Goal: Task Accomplishment & Management: Complete application form

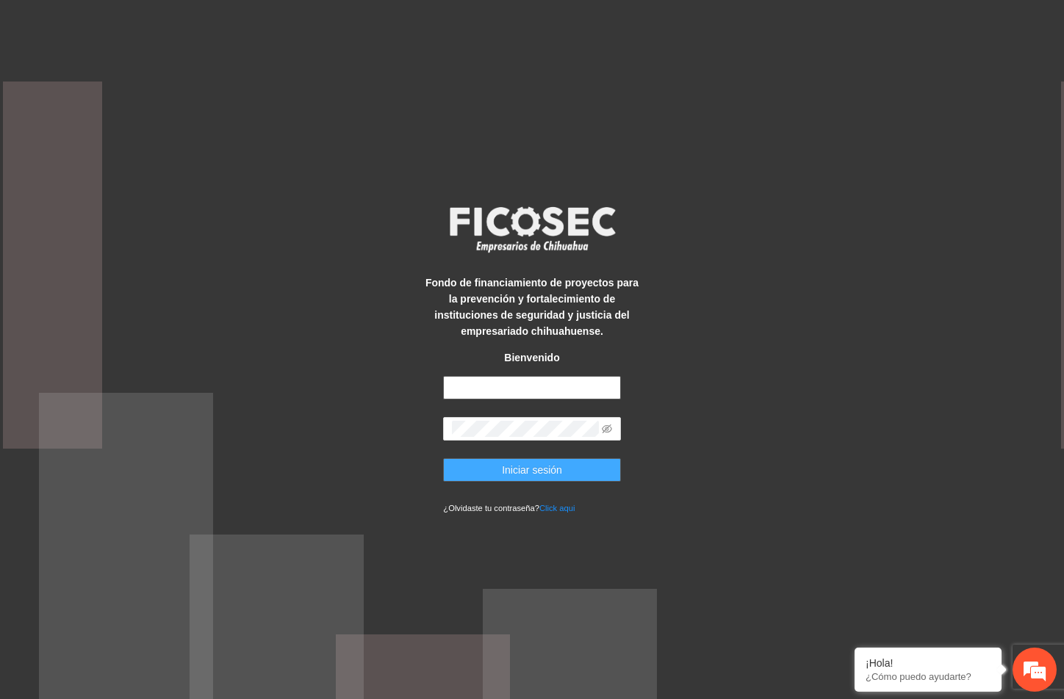
type input "**********"
click at [536, 469] on span "Iniciar sesión" at bounding box center [532, 470] width 60 height 16
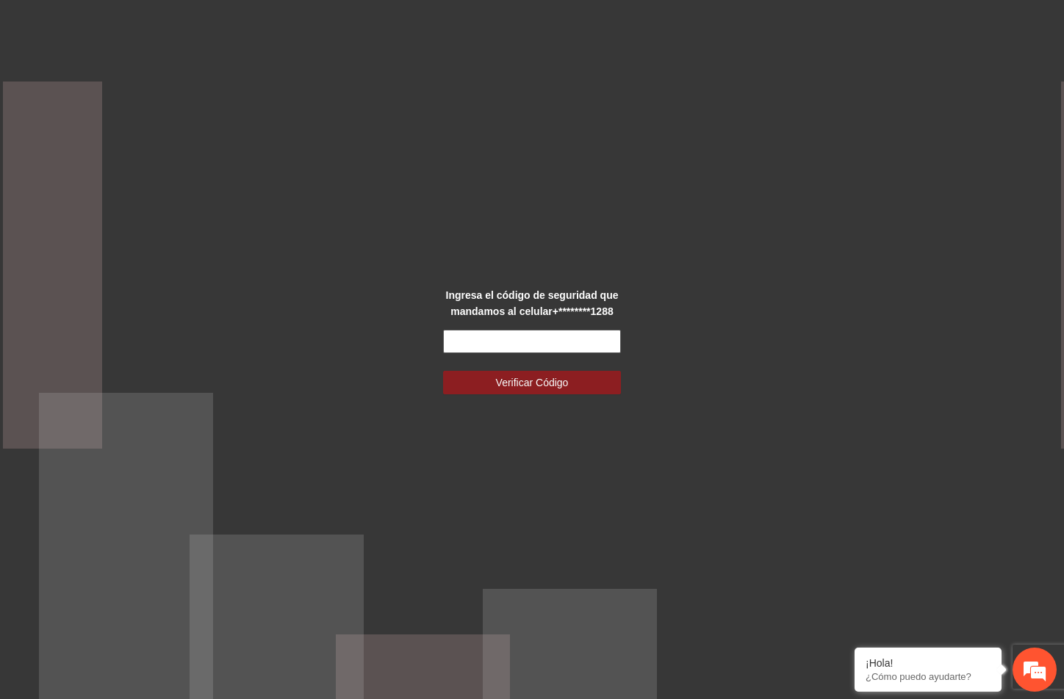
click at [480, 342] on input "text" at bounding box center [531, 342] width 177 height 24
type input "******"
click at [518, 382] on span "Verificar Código" at bounding box center [532, 383] width 73 height 16
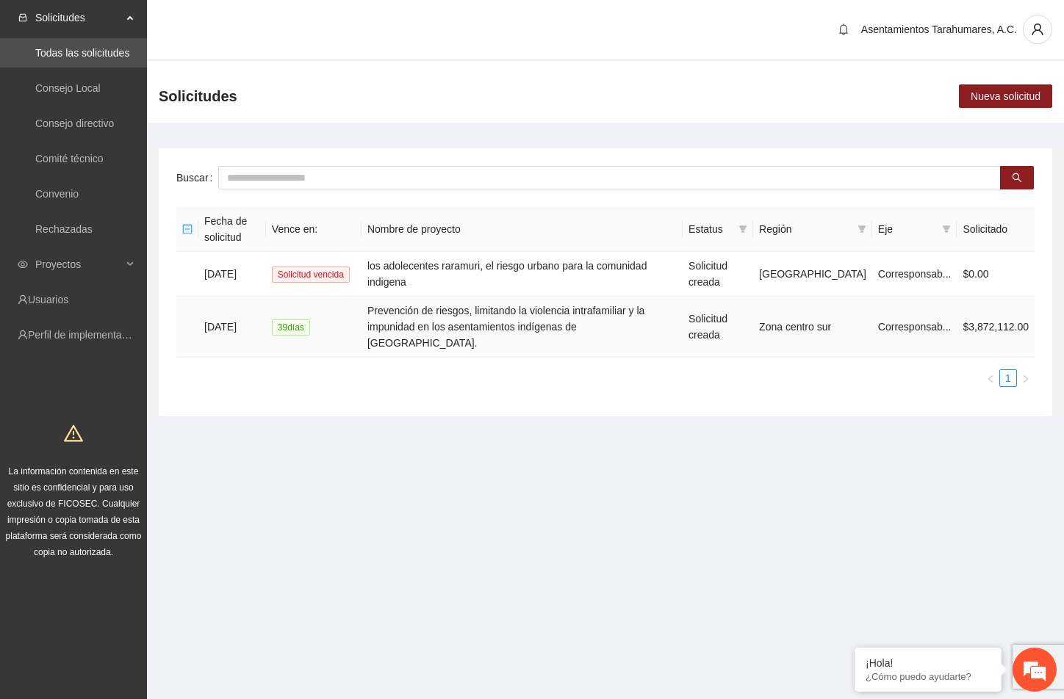
click at [485, 316] on td "Prevención de riesgos, limitando la violencia intrafamiliar y la impunidad en l…" at bounding box center [521, 327] width 321 height 61
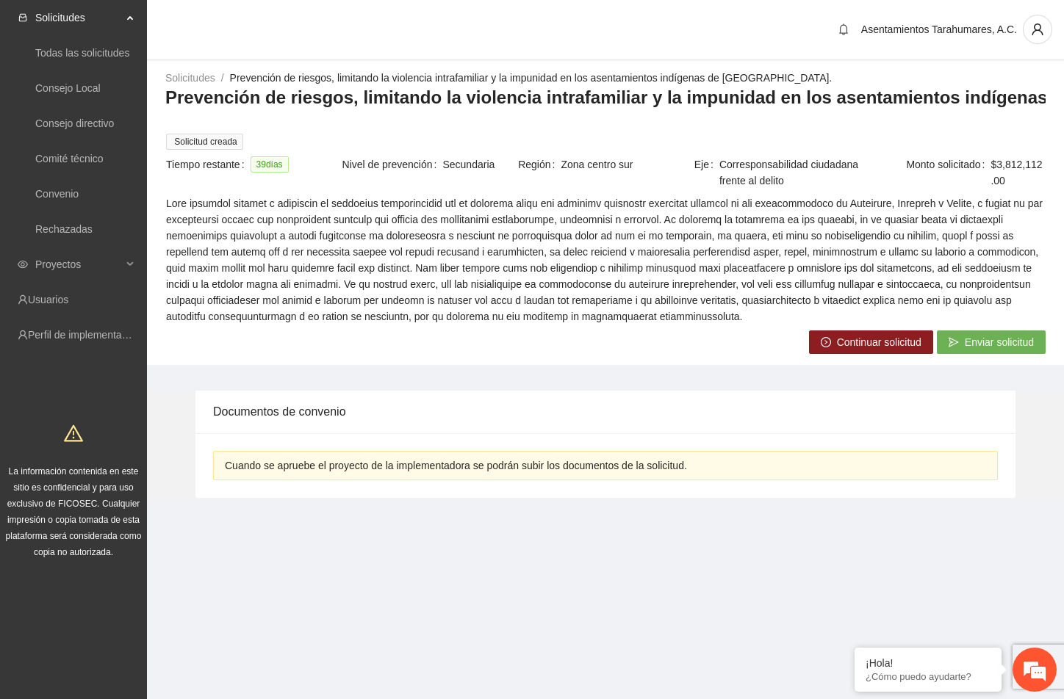
click at [882, 343] on span "Continuar solicitud" at bounding box center [879, 342] width 84 height 16
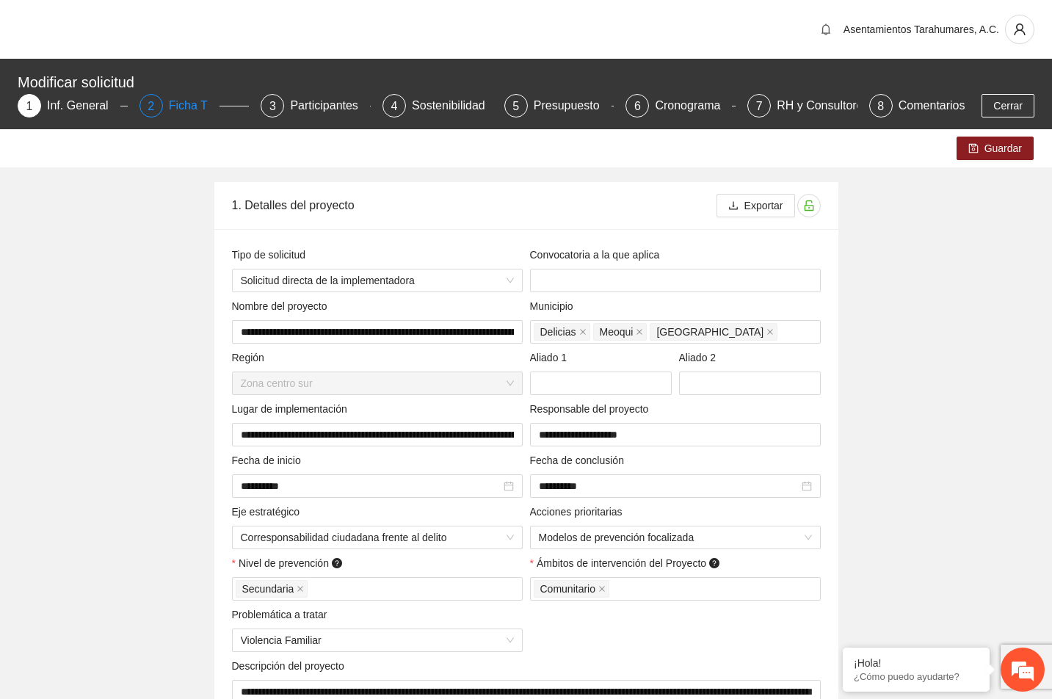
click at [176, 104] on div "Ficha T" at bounding box center [194, 106] width 51 height 24
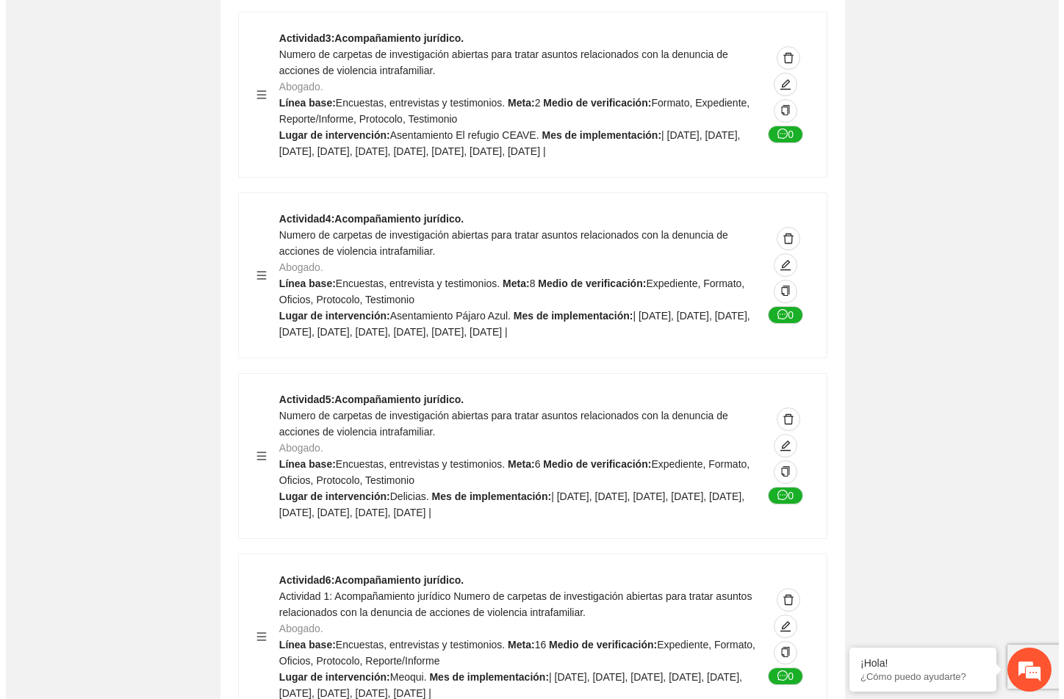
scroll to position [7712, 0]
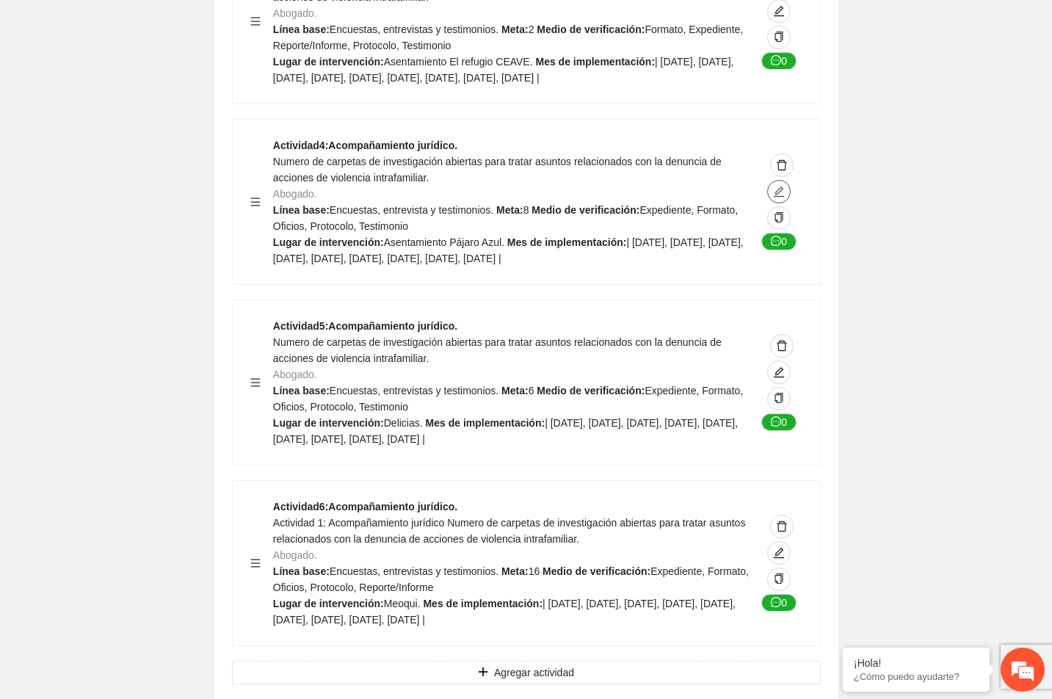
click at [781, 197] on icon "edit" at bounding box center [779, 192] width 10 height 10
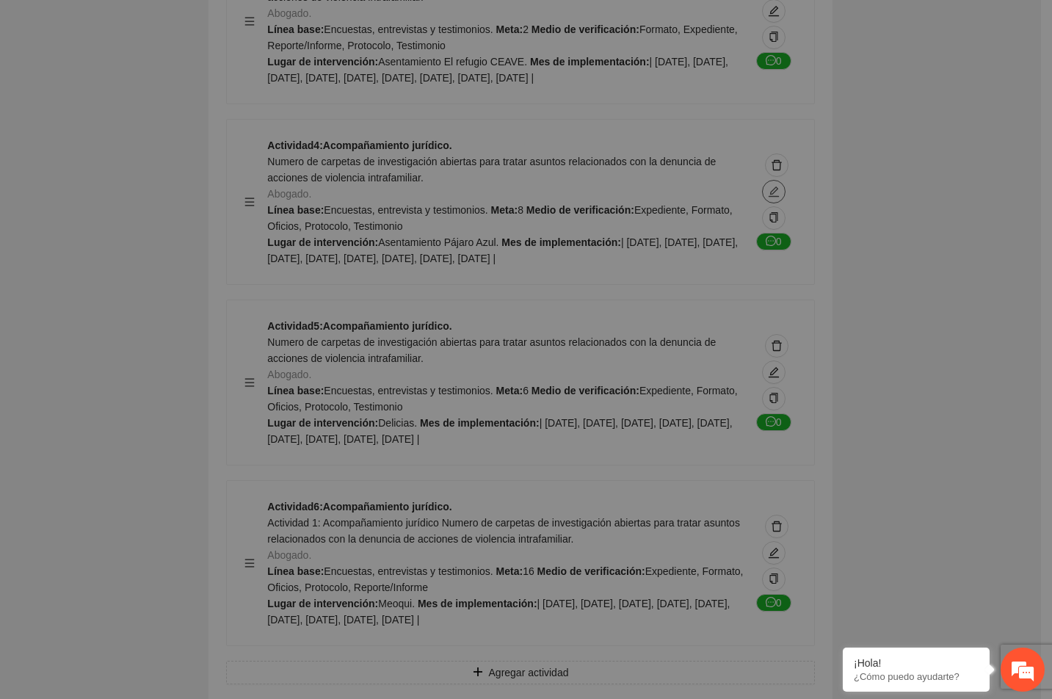
type textarea "**********"
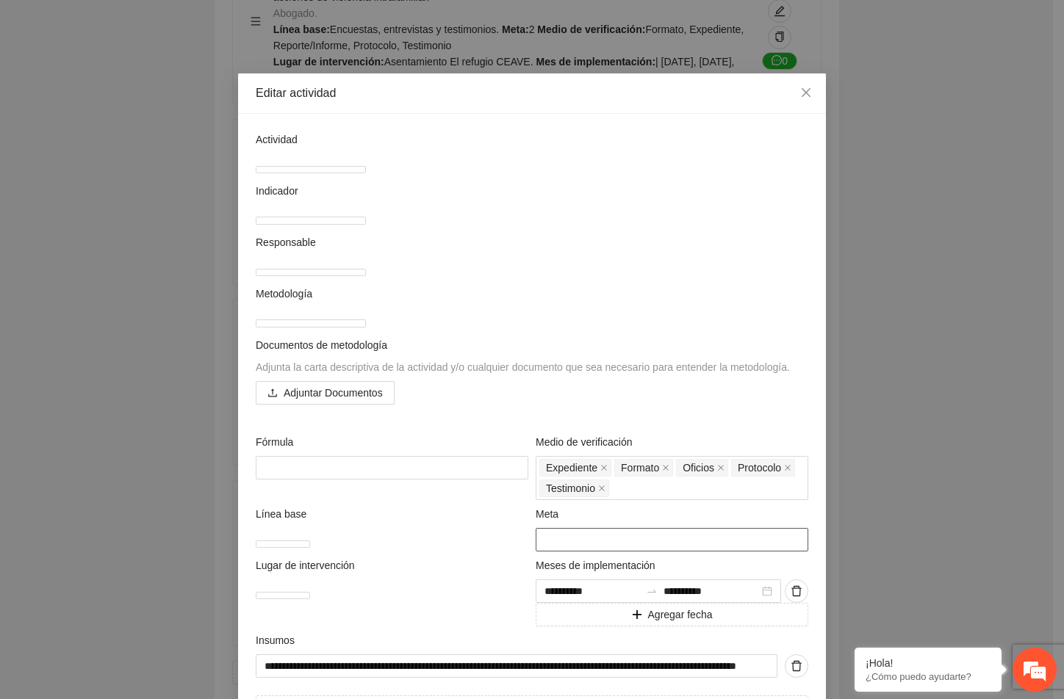
click at [547, 552] on input "*" at bounding box center [671, 540] width 272 height 24
type input "*"
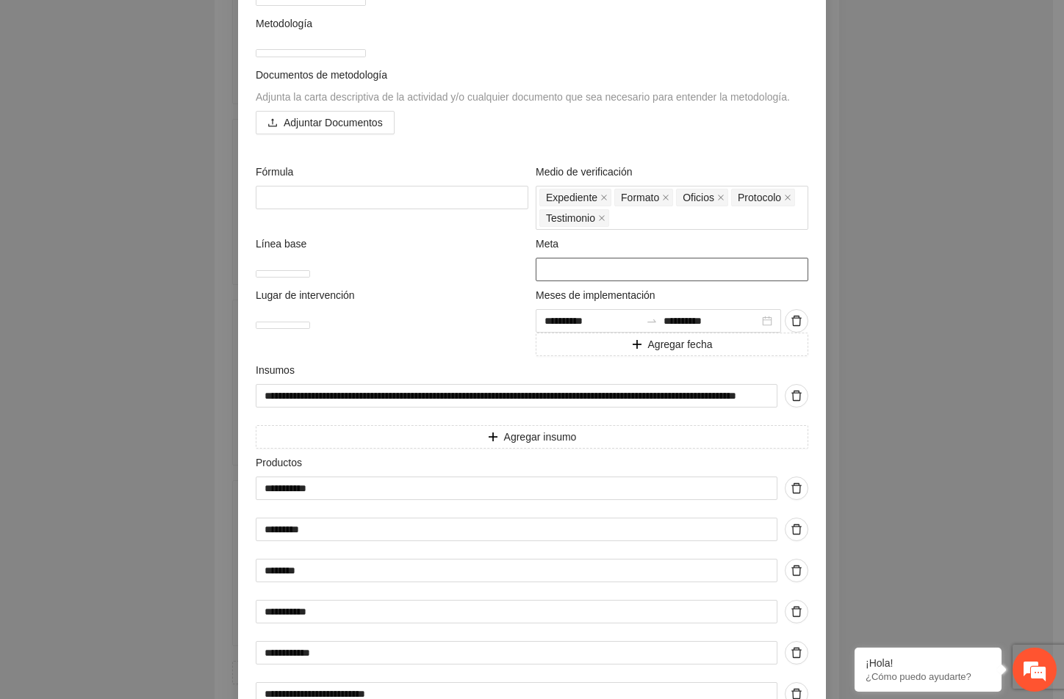
scroll to position [425, 0]
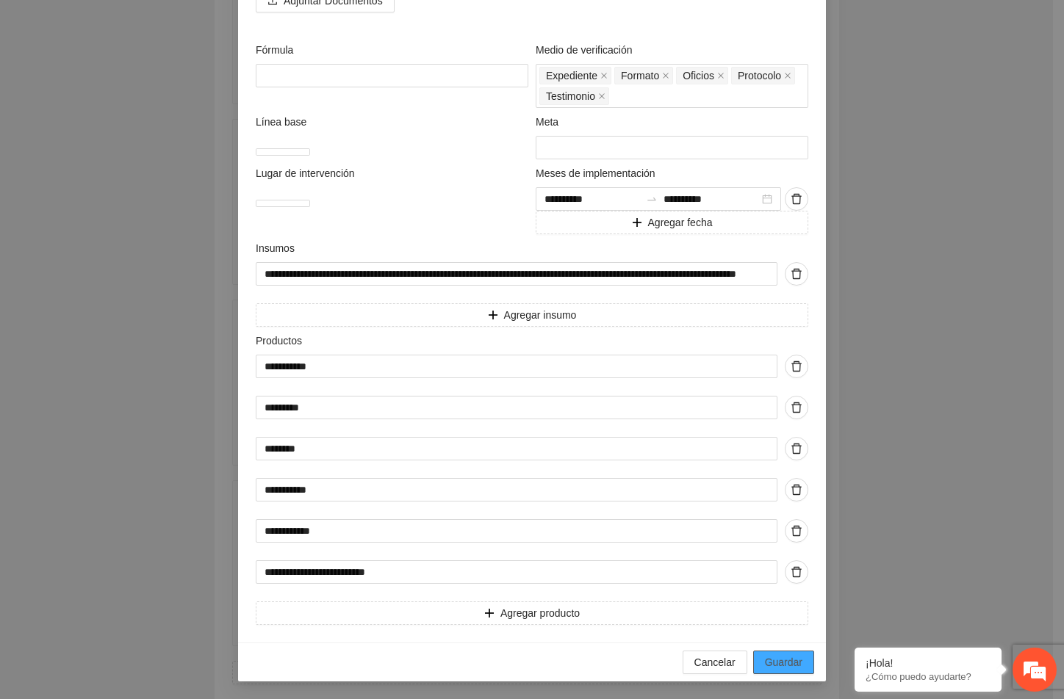
click at [784, 666] on span "Guardar" at bounding box center [783, 662] width 37 height 16
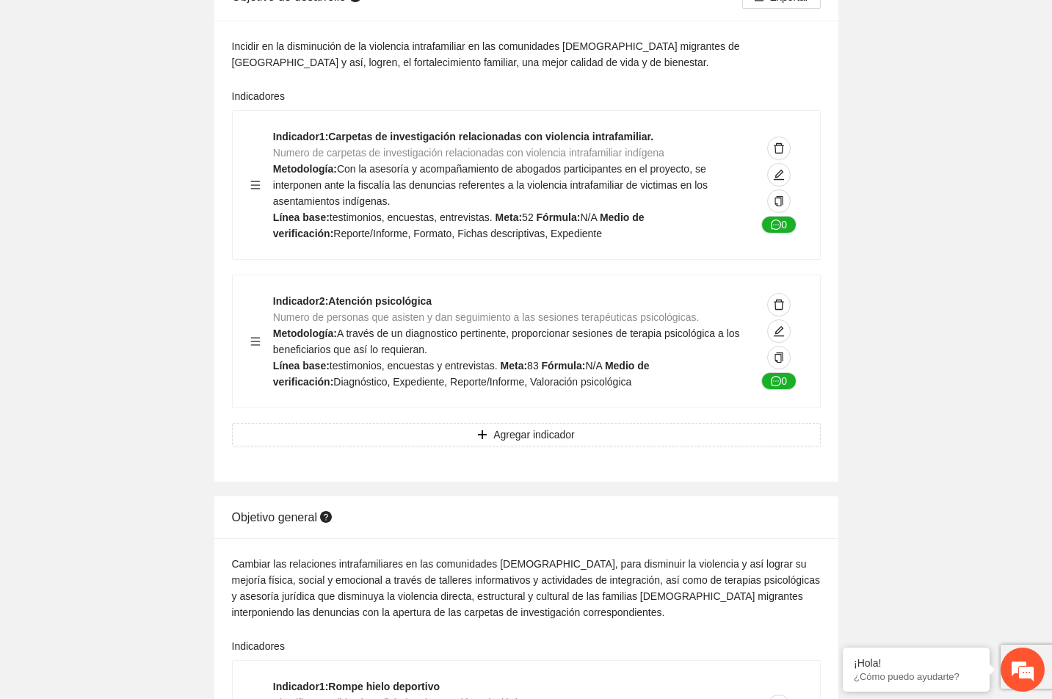
scroll to position [0, 0]
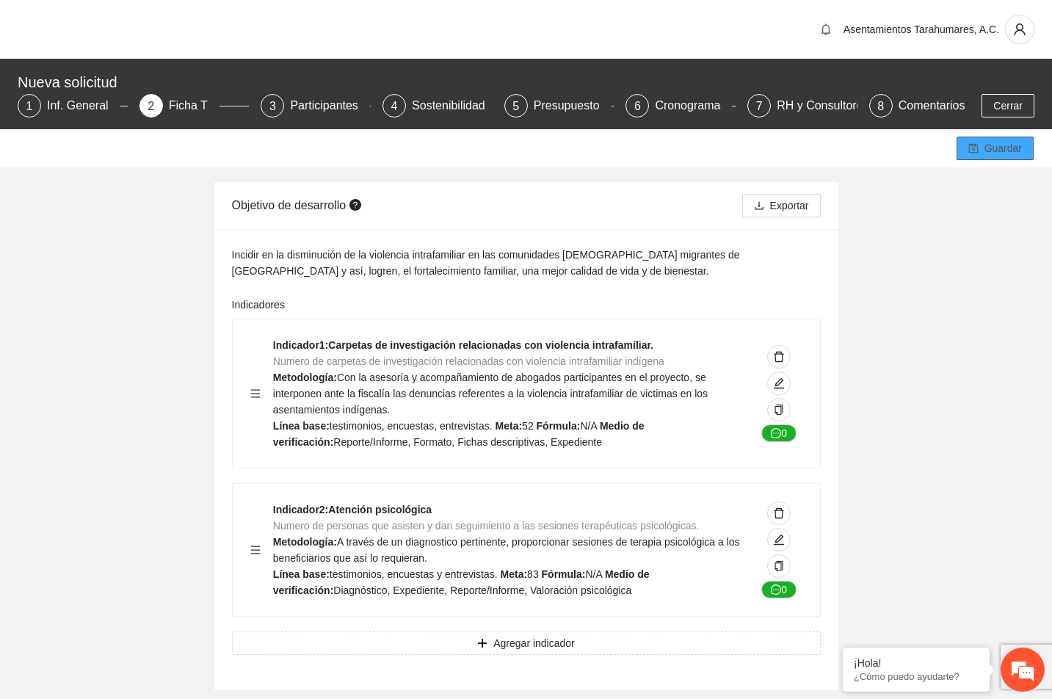
click at [1003, 148] on span "Guardar" at bounding box center [1003, 148] width 37 height 16
click at [831, 319] on div "Incidir en la disminución de la violencia intrafamiliar en las comunidades [DEM…" at bounding box center [526, 459] width 624 height 461
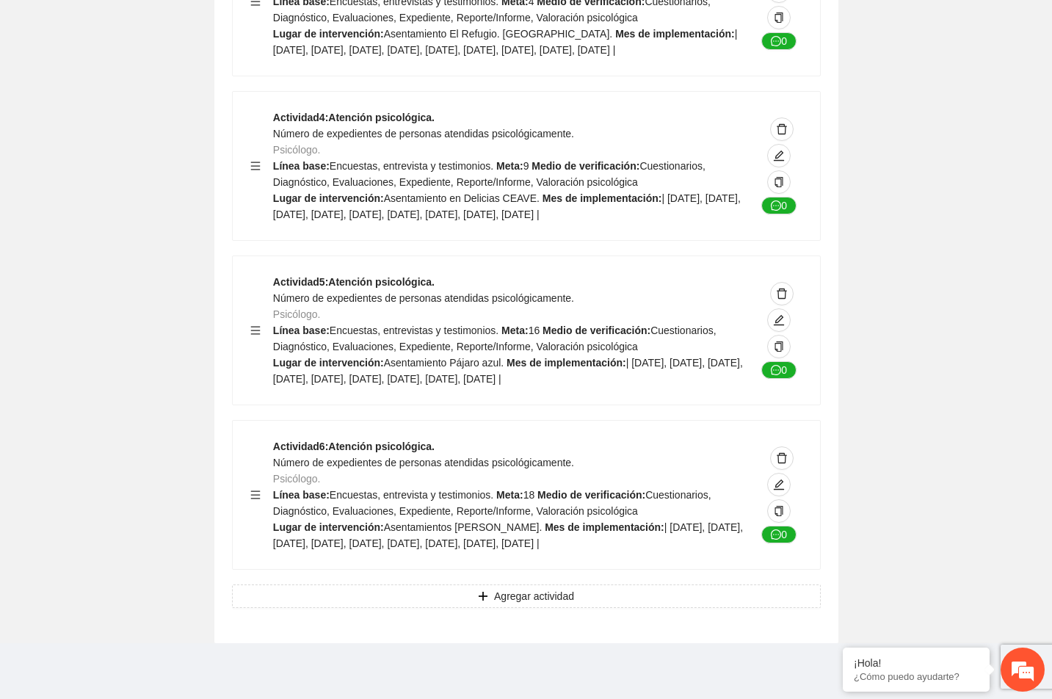
scroll to position [9370, 0]
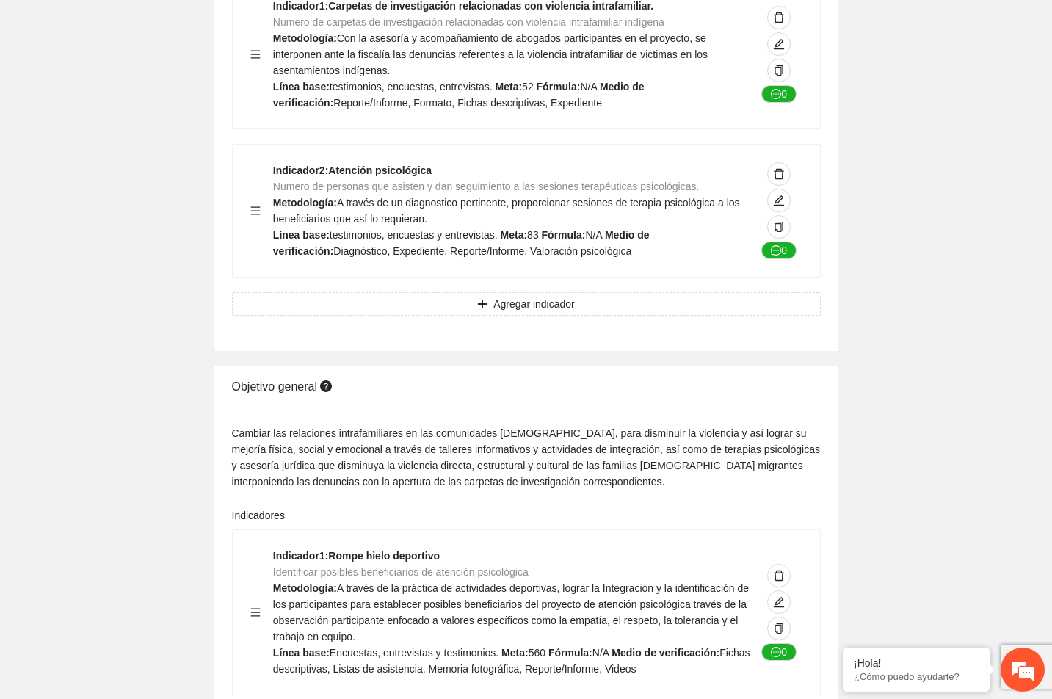
scroll to position [0, 0]
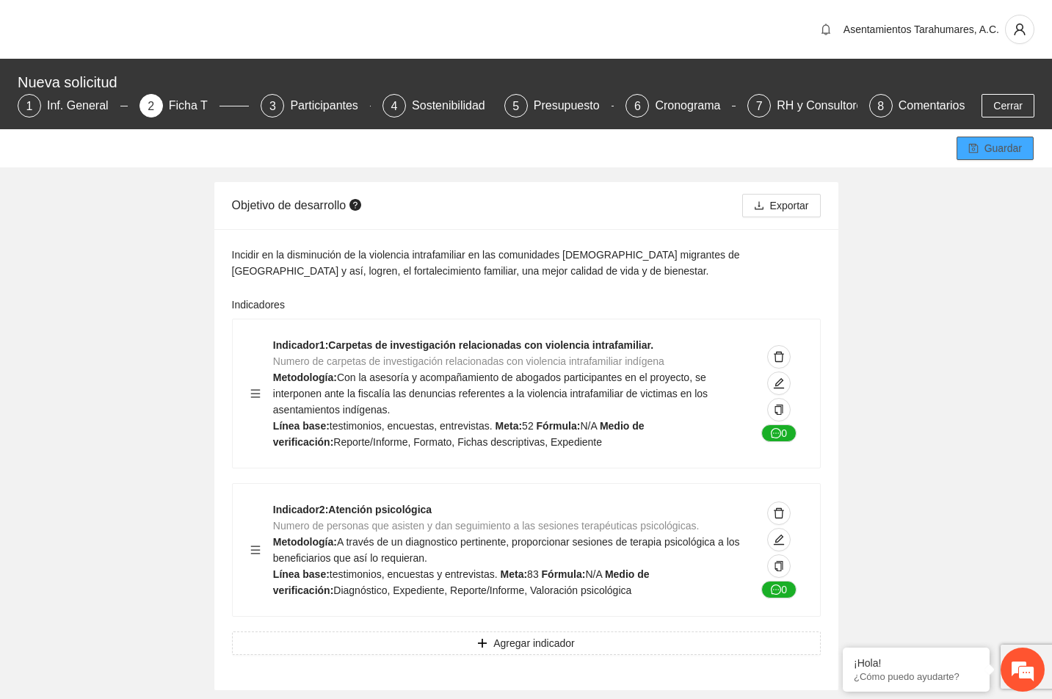
click at [997, 149] on span "Guardar" at bounding box center [1003, 148] width 37 height 16
click at [338, 106] on div "Participantes" at bounding box center [330, 106] width 80 height 24
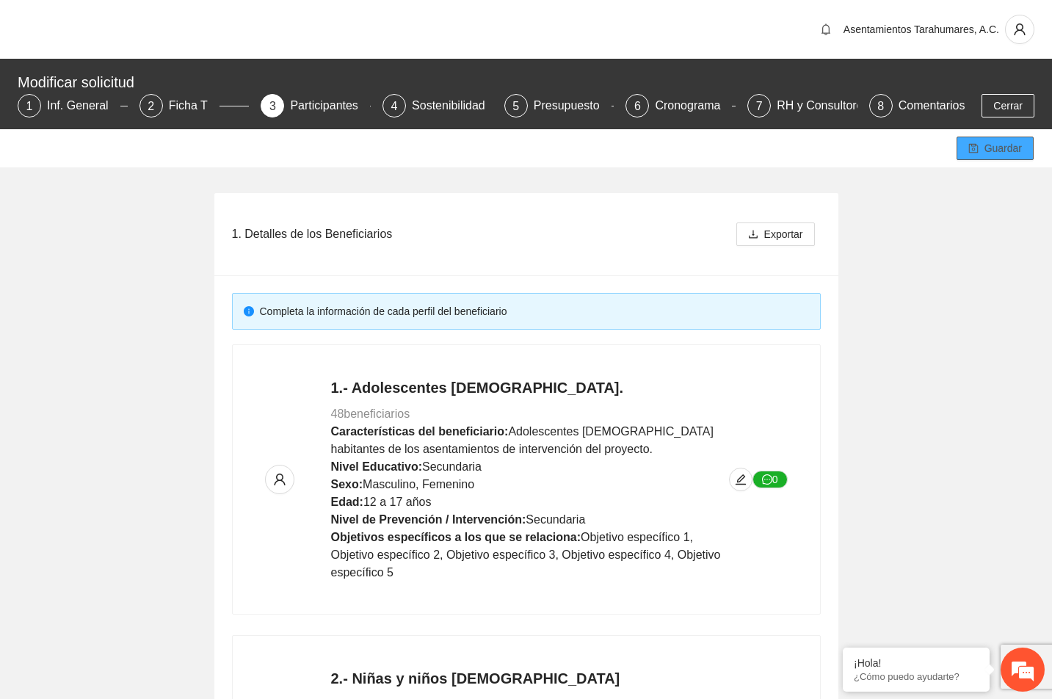
click at [1008, 147] on span "Guardar" at bounding box center [1003, 148] width 37 height 16
click at [806, 108] on div "RH y Consultores" at bounding box center [829, 106] width 104 height 24
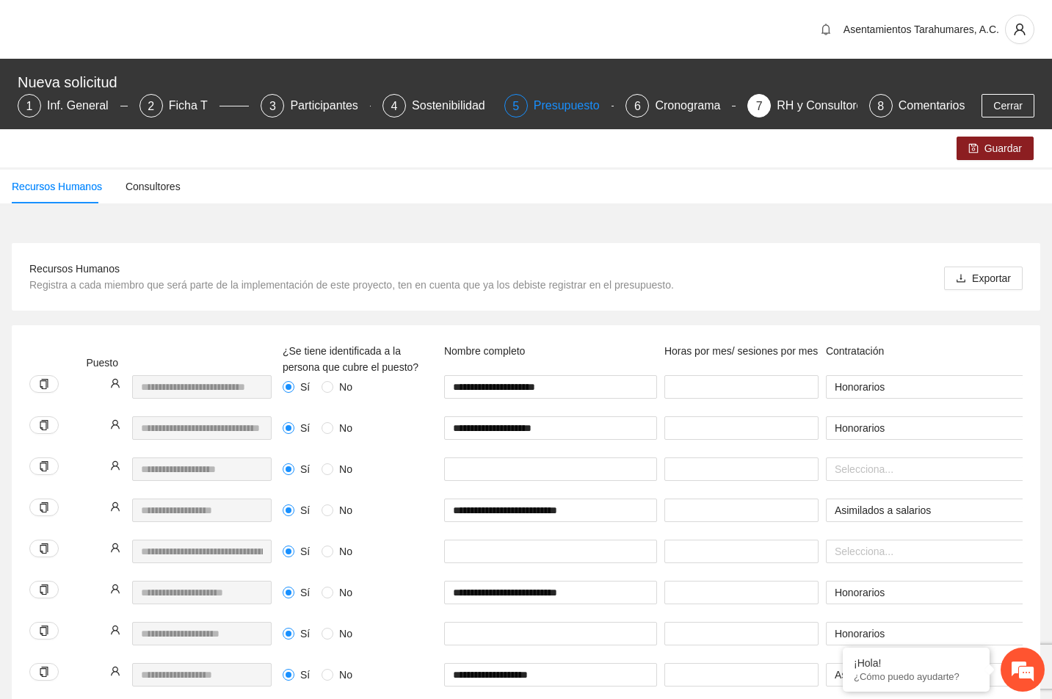
click at [555, 106] on div "Presupuesto" at bounding box center [573, 106] width 78 height 24
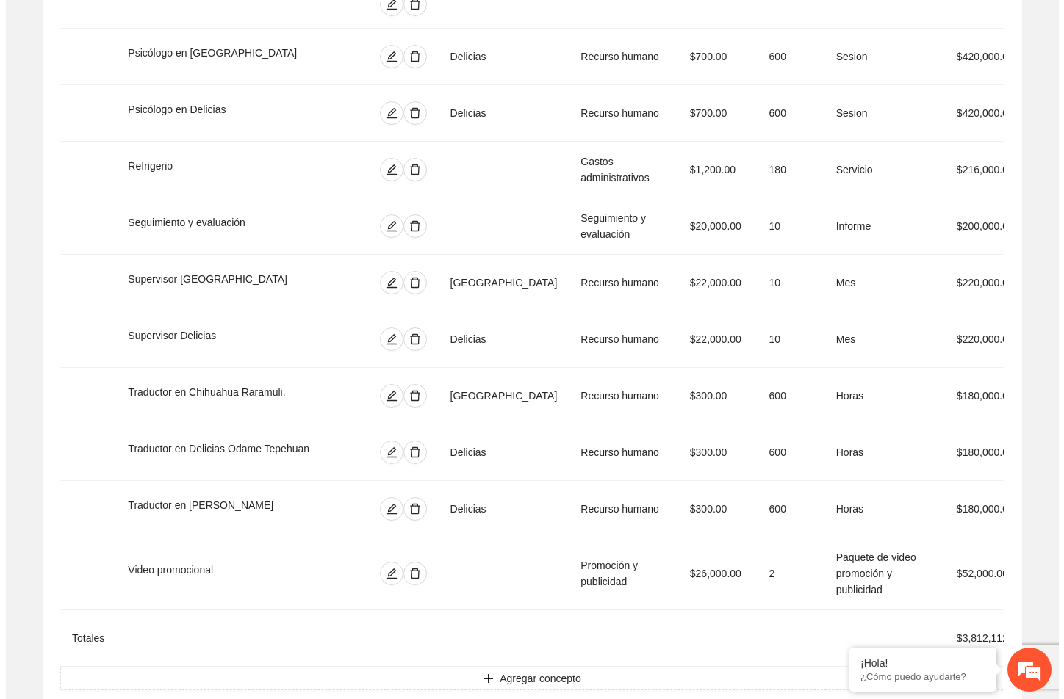
scroll to position [1093, 0]
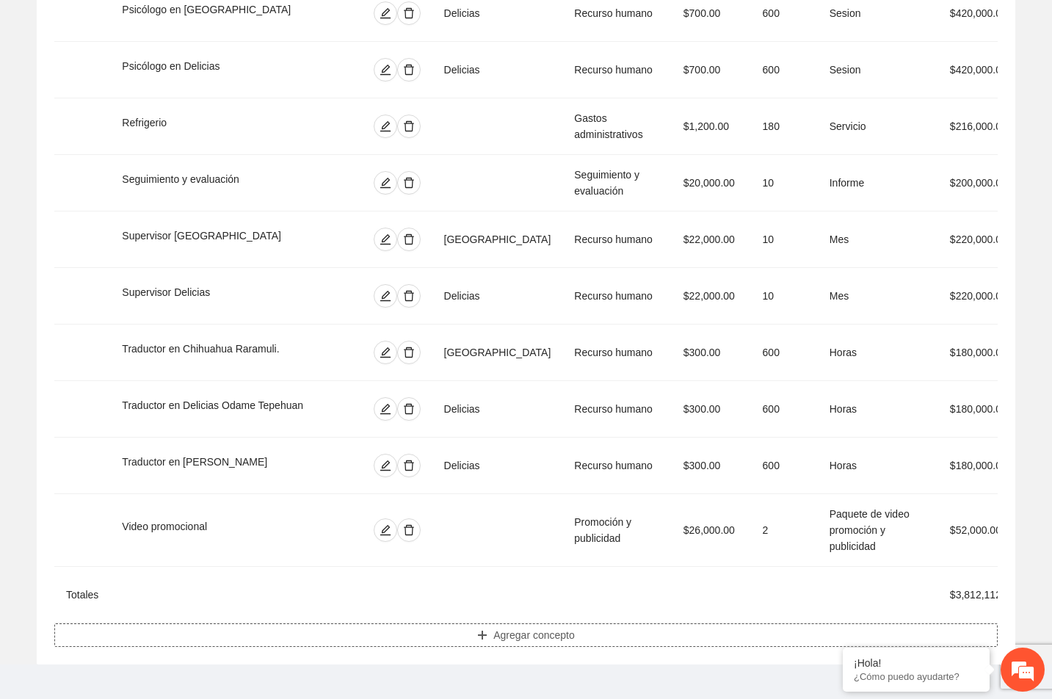
click at [545, 627] on span "Agregar concepto" at bounding box center [535, 635] width 82 height 16
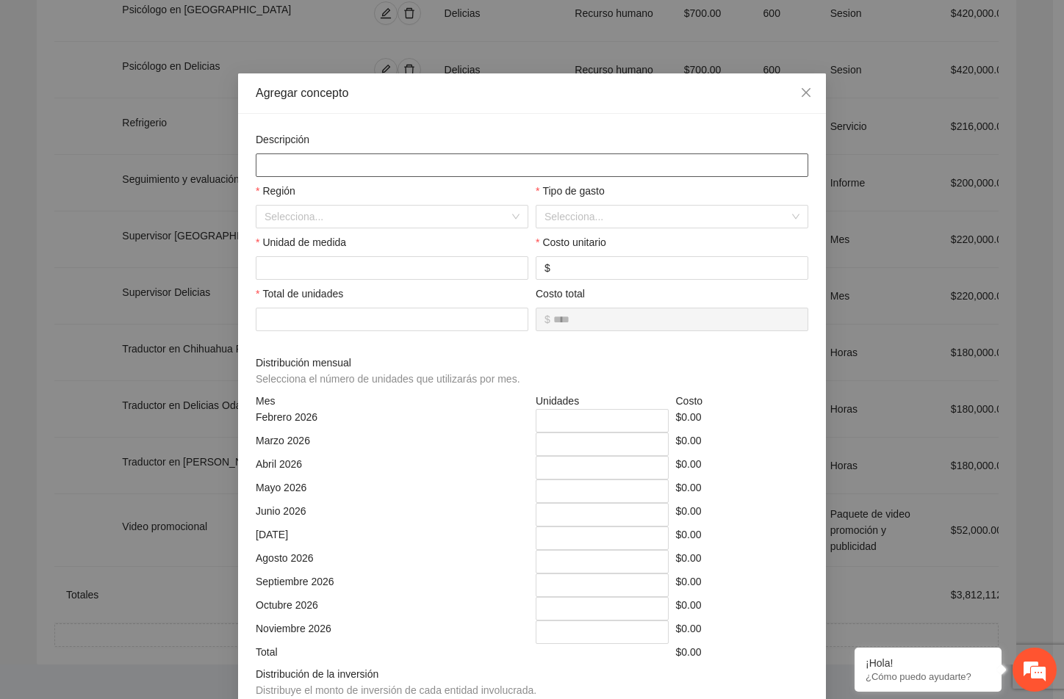
click at [284, 162] on input "text" at bounding box center [532, 166] width 552 height 24
type input "**********"
click at [292, 214] on input "search" at bounding box center [386, 217] width 245 height 22
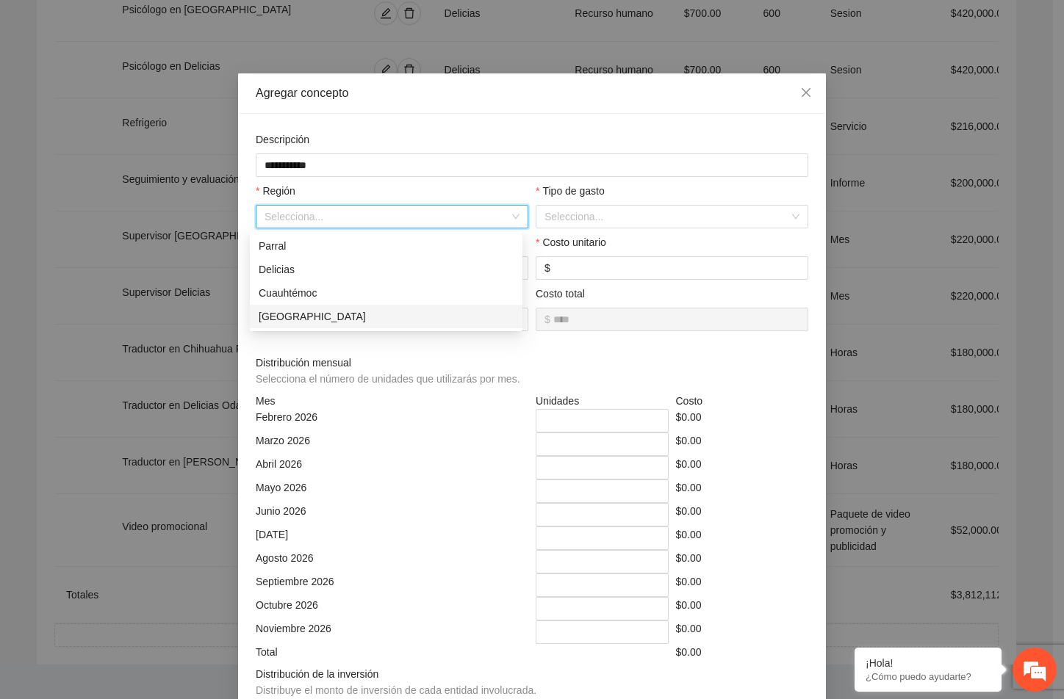
click at [281, 314] on div "[GEOGRAPHIC_DATA]" at bounding box center [386, 316] width 255 height 16
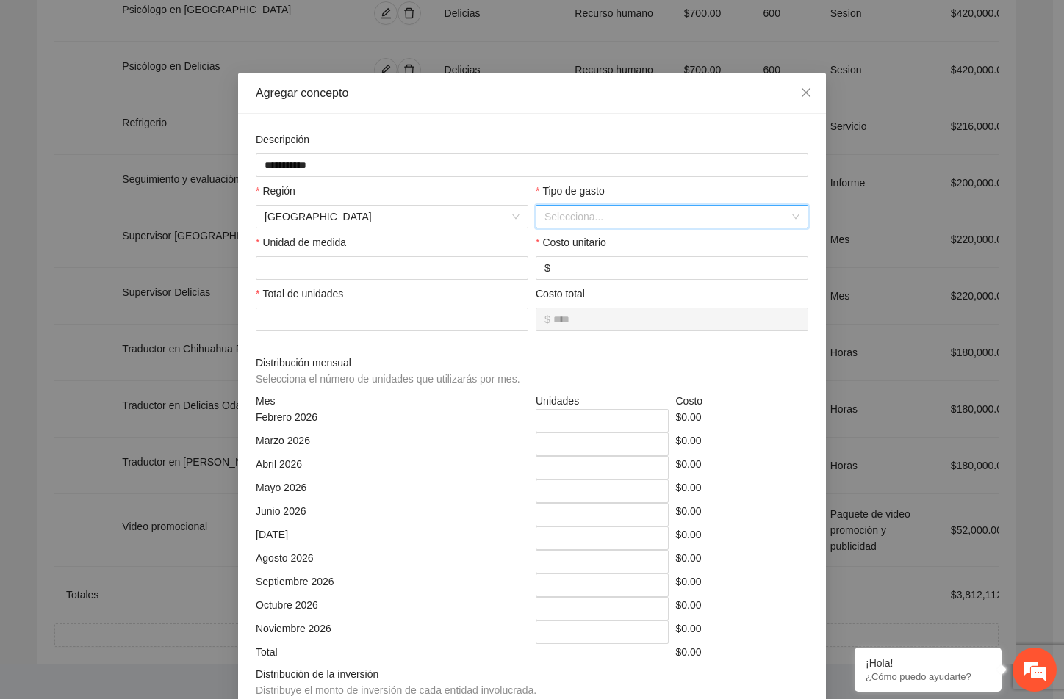
click at [558, 214] on input "search" at bounding box center [666, 217] width 245 height 22
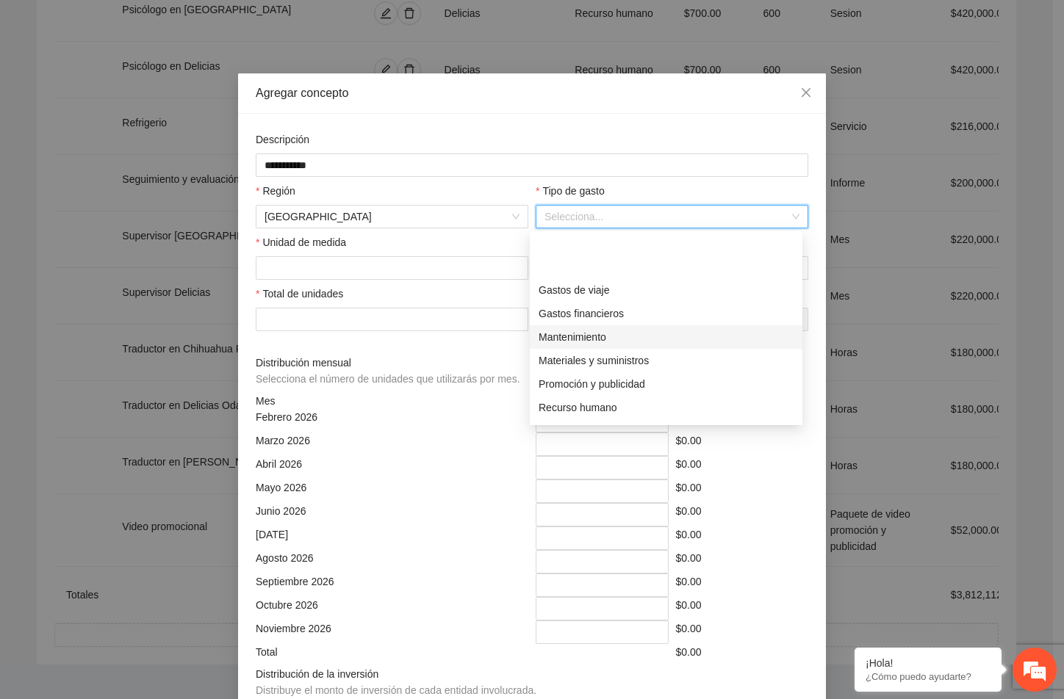
scroll to position [135, 0]
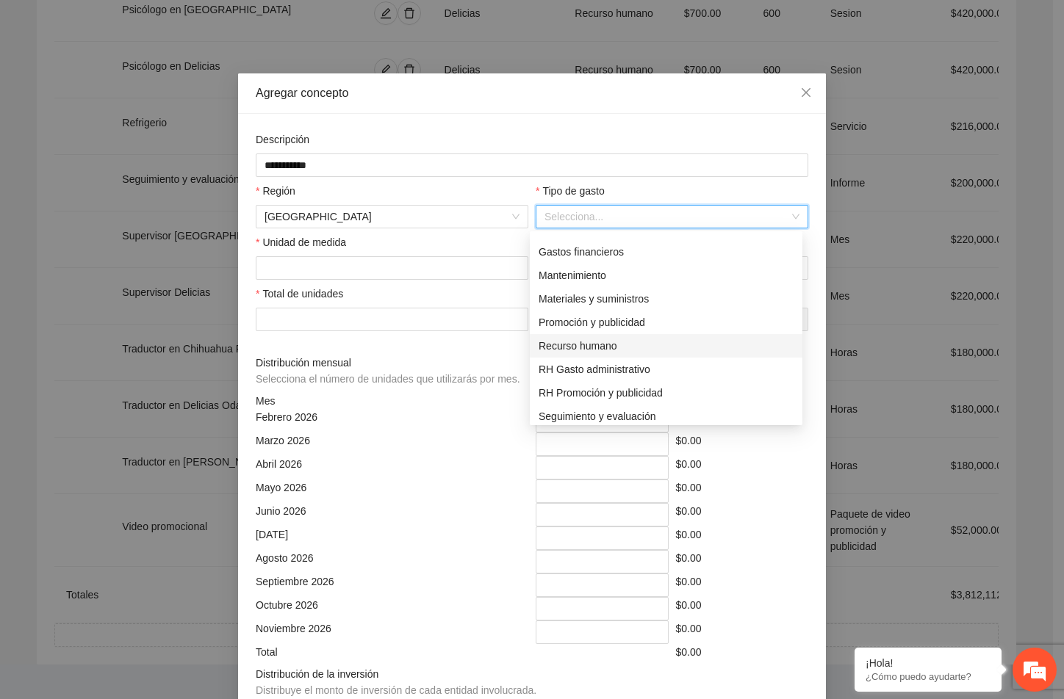
click at [565, 344] on div "Recurso humano" at bounding box center [665, 346] width 255 height 16
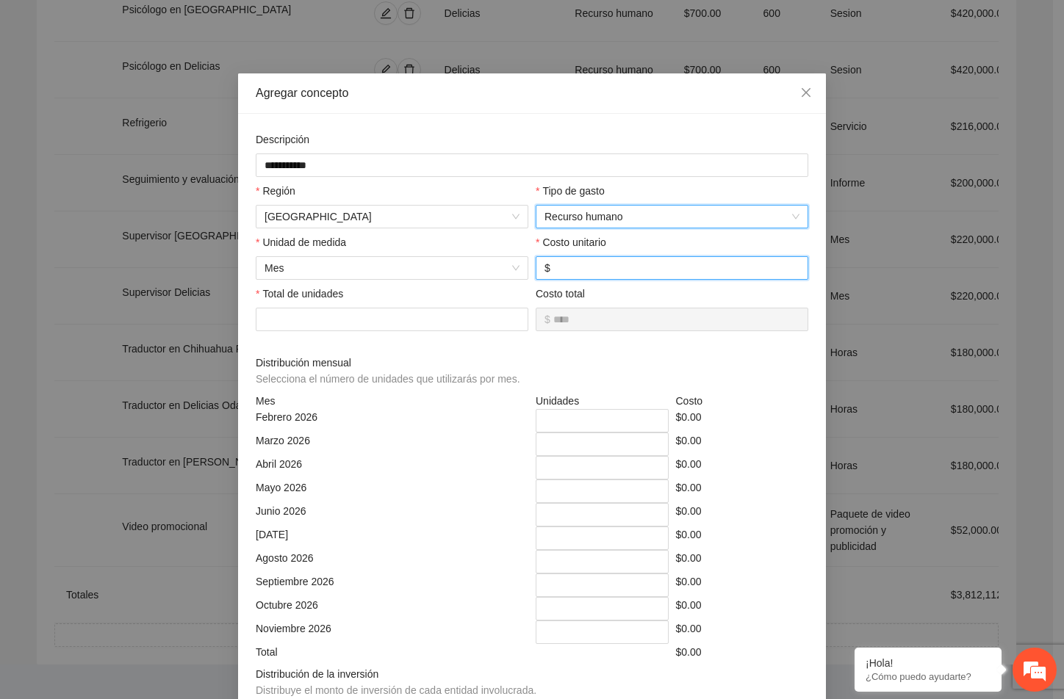
click at [555, 262] on input "number" at bounding box center [676, 268] width 246 height 16
type input "********"
click at [289, 322] on input "number" at bounding box center [392, 320] width 272 height 24
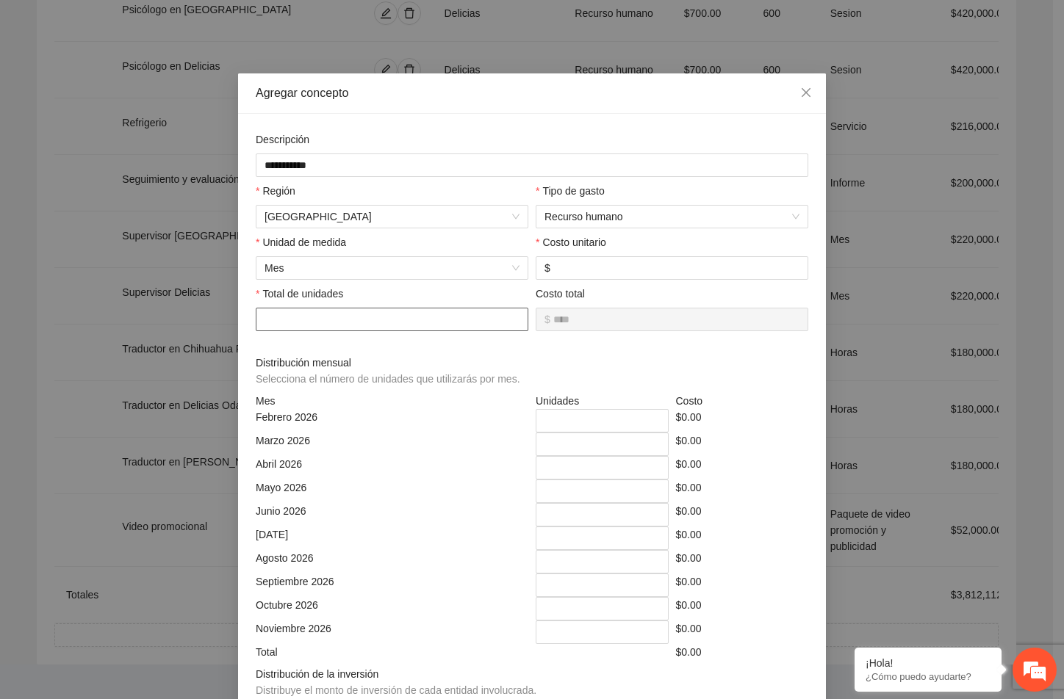
type input "*"
type input "*********"
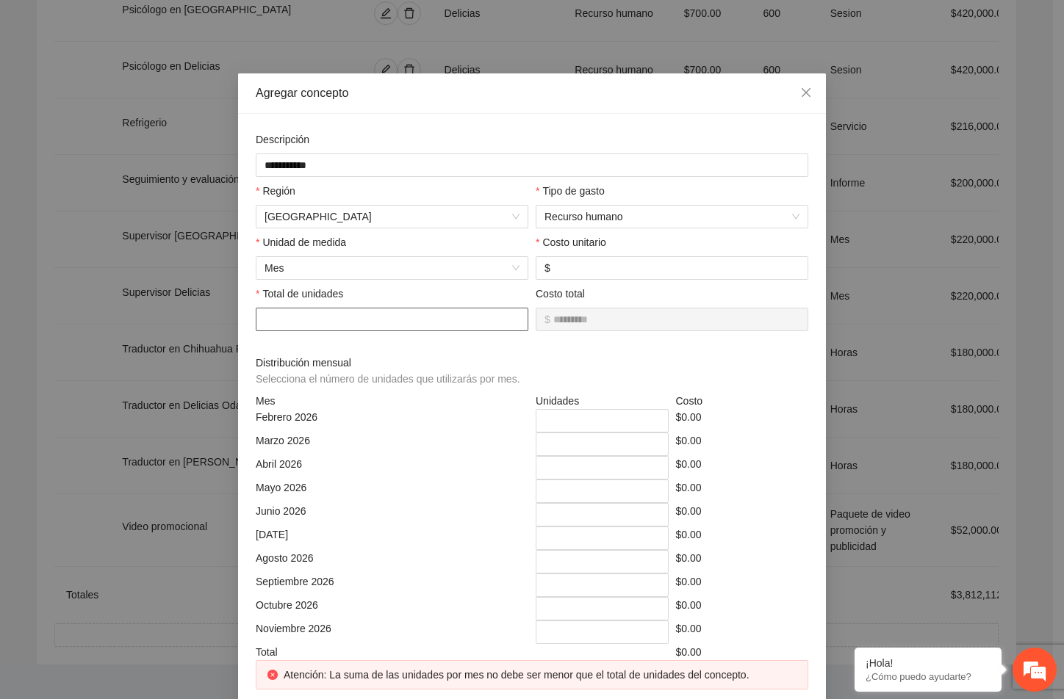
type input "**"
type input "**********"
type input "**"
click at [602, 364] on div "Distribución mensual Selecciona el número de unidades que utilizarás por mes." at bounding box center [532, 374] width 552 height 38
type input "*"
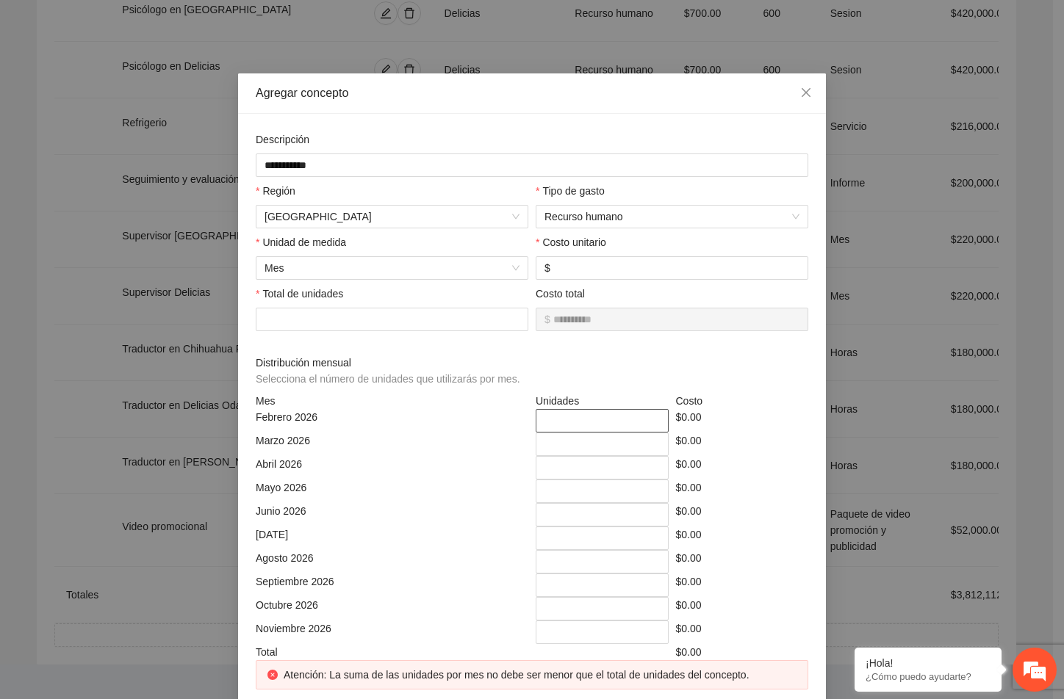
click at [649, 417] on input "*" at bounding box center [601, 421] width 133 height 24
type input "*"
click at [647, 439] on input "*" at bounding box center [601, 445] width 133 height 24
type input "*"
click at [646, 461] on input "*" at bounding box center [601, 468] width 133 height 24
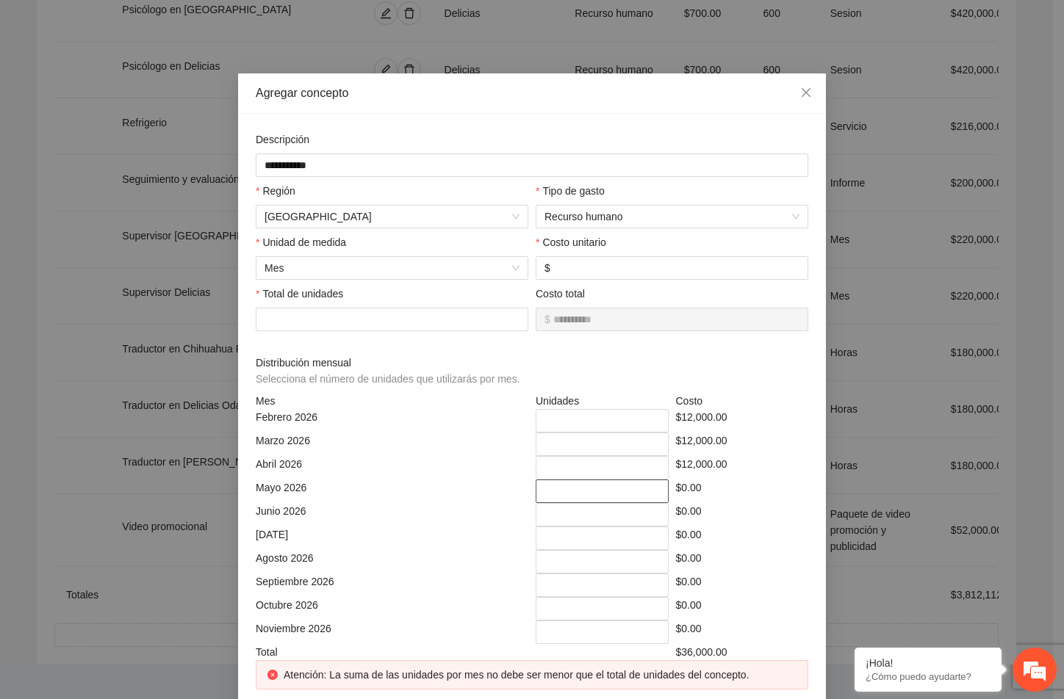
type input "*"
click at [647, 486] on input "*" at bounding box center [601, 492] width 133 height 24
type input "*"
click at [649, 512] on input "*" at bounding box center [601, 515] width 133 height 24
type input "*"
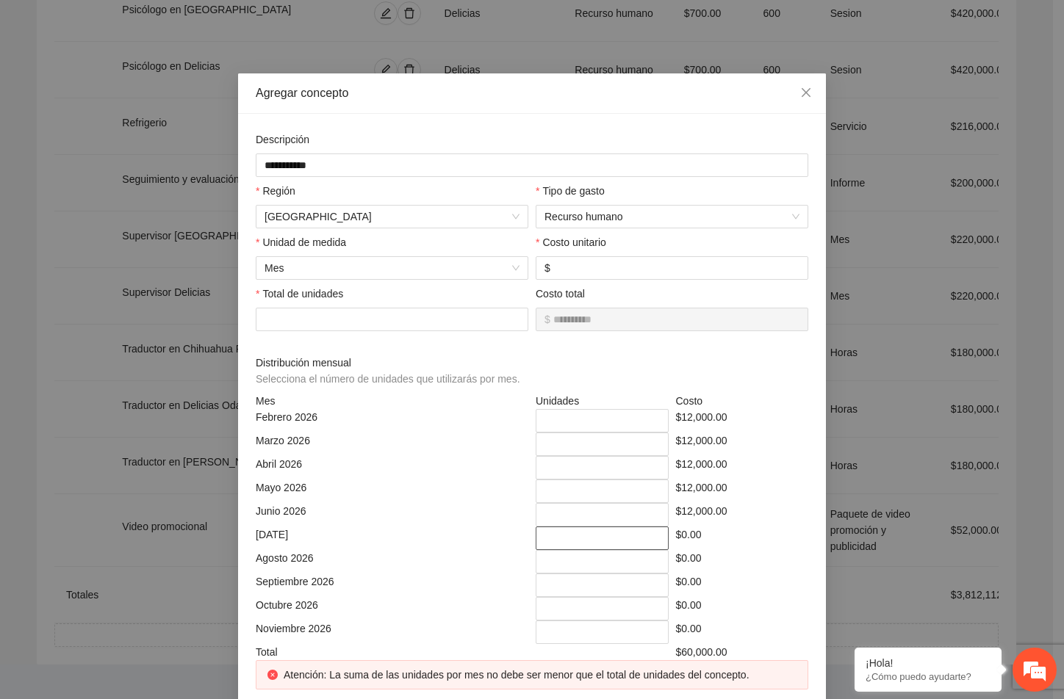
click at [649, 532] on input "*" at bounding box center [601, 539] width 133 height 24
type input "*"
click at [647, 557] on input "*" at bounding box center [601, 562] width 133 height 24
type input "*"
click at [648, 581] on input "*" at bounding box center [601, 586] width 133 height 24
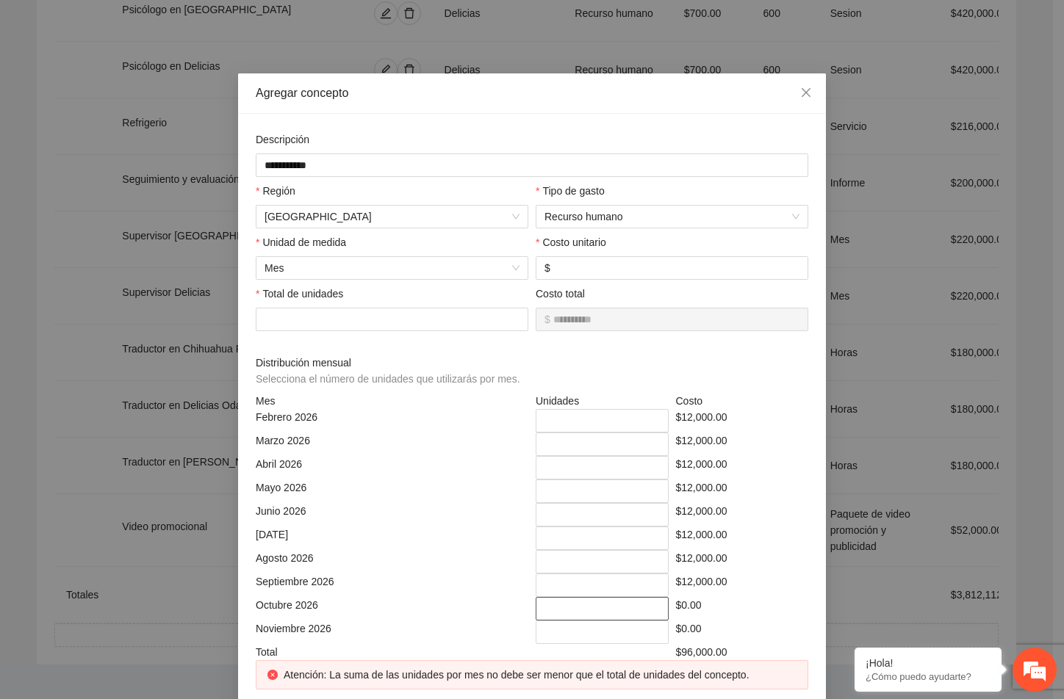
type input "*"
click at [648, 604] on input "*" at bounding box center [601, 609] width 133 height 24
click at [649, 629] on input "*" at bounding box center [601, 633] width 133 height 24
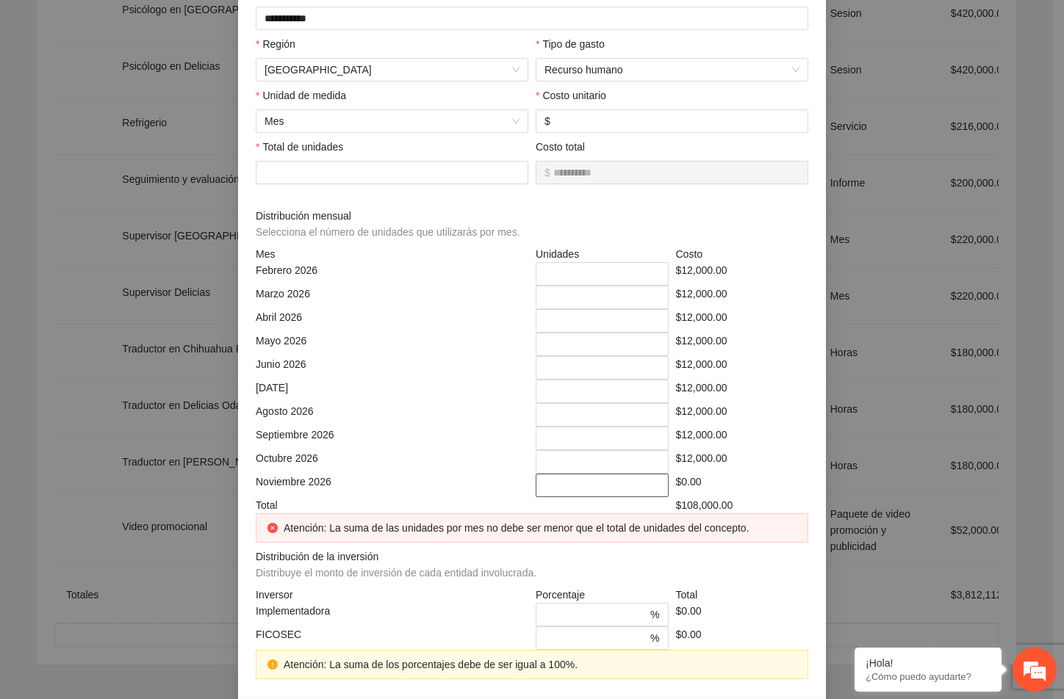
type input "*"
click at [648, 481] on input "*" at bounding box center [601, 486] width 133 height 24
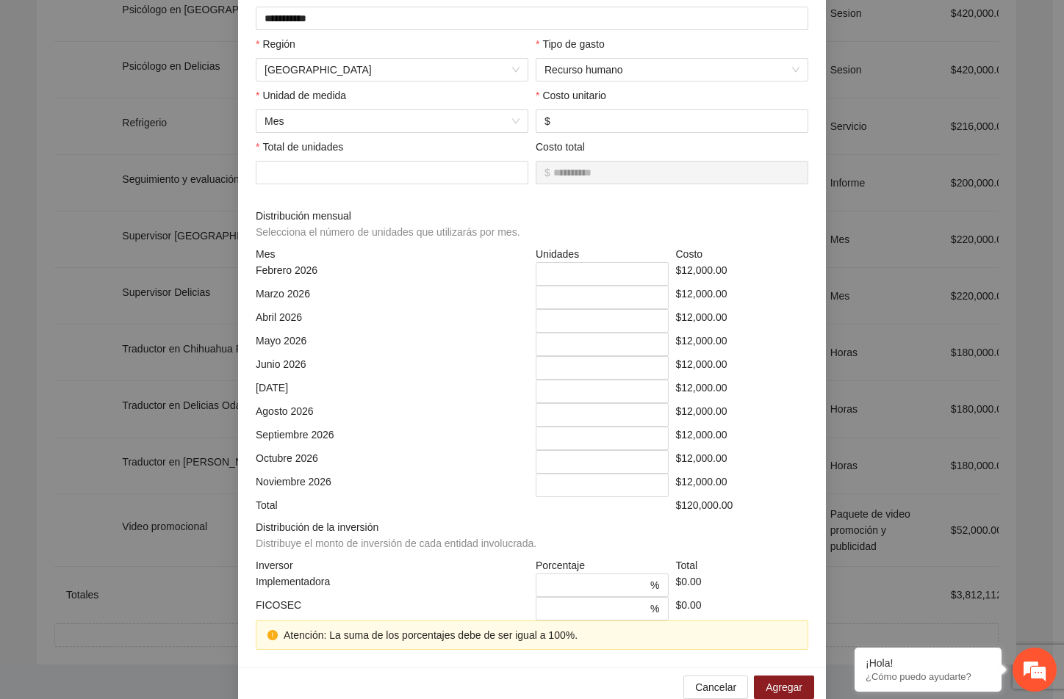
click at [751, 535] on div "Distribución de la inversión Distribuye el monto de inversión de cada entidad i…" at bounding box center [532, 538] width 552 height 38
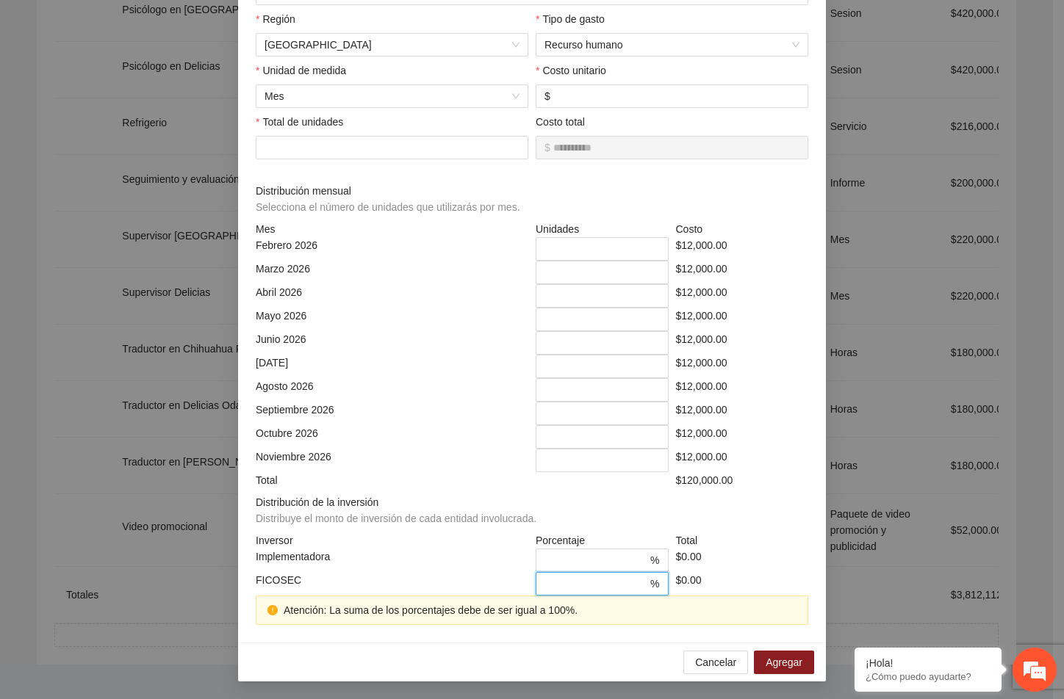
click at [570, 585] on input "*" at bounding box center [595, 584] width 103 height 16
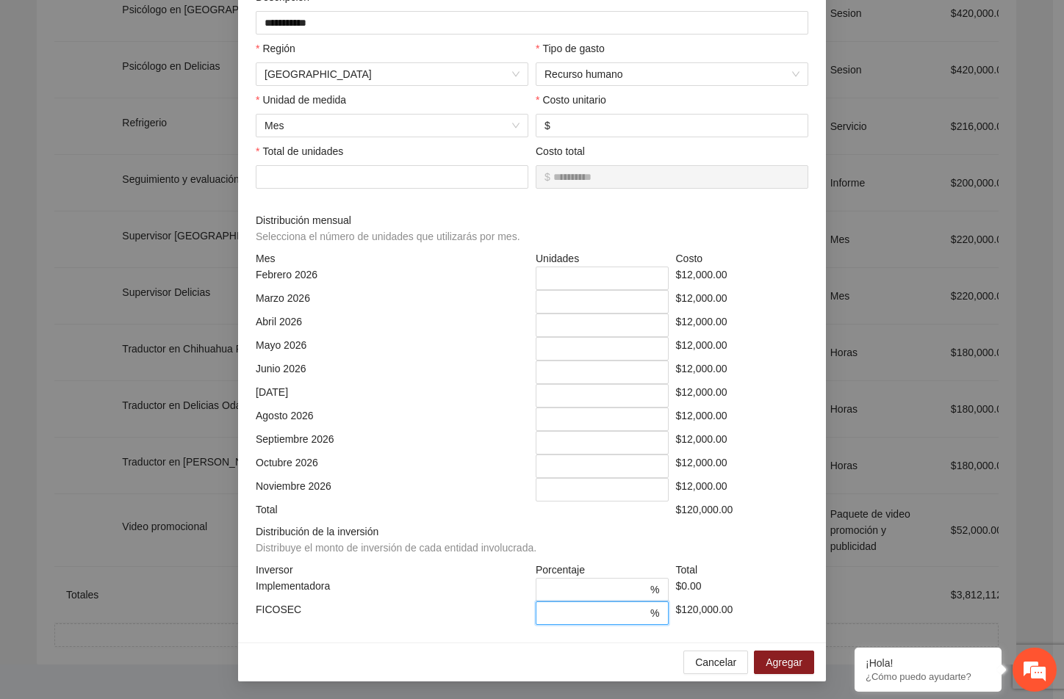
type input "***"
click at [755, 574] on div "Total" at bounding box center [742, 570] width 140 height 16
click at [779, 661] on span "Agregar" at bounding box center [783, 662] width 37 height 16
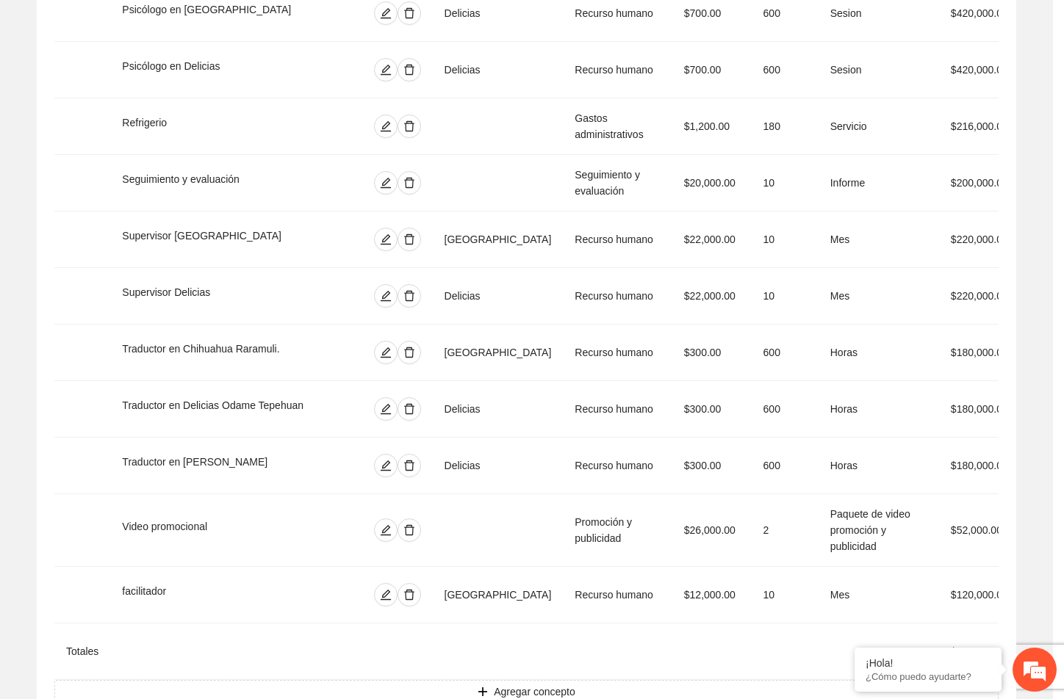
scroll to position [0, 0]
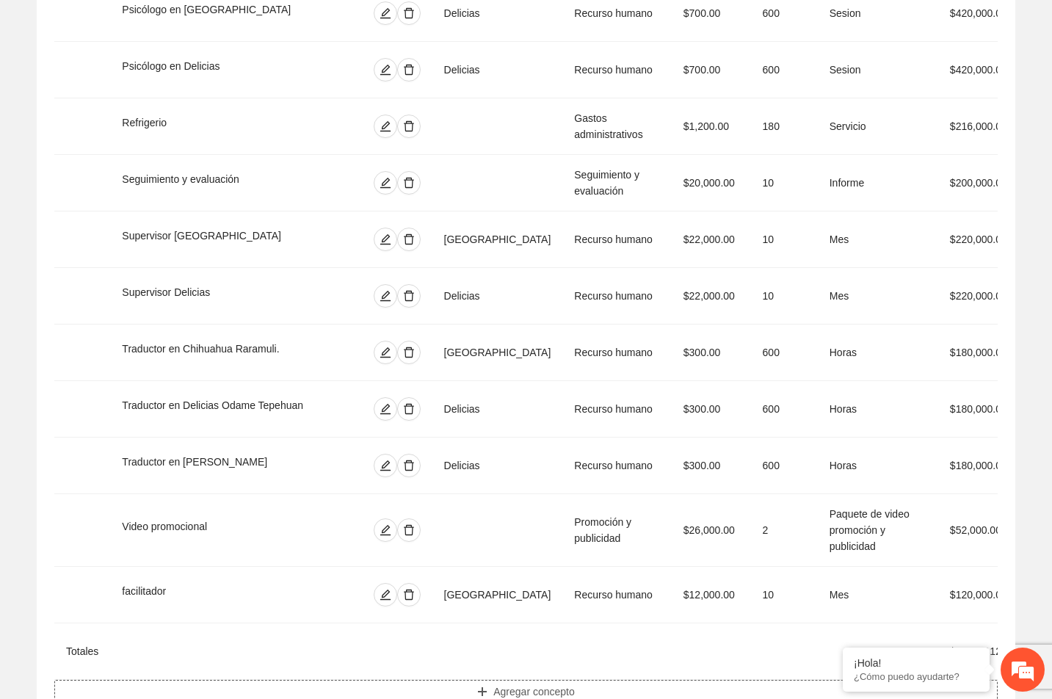
click at [563, 684] on span "Agregar concepto" at bounding box center [535, 692] width 82 height 16
type input "****"
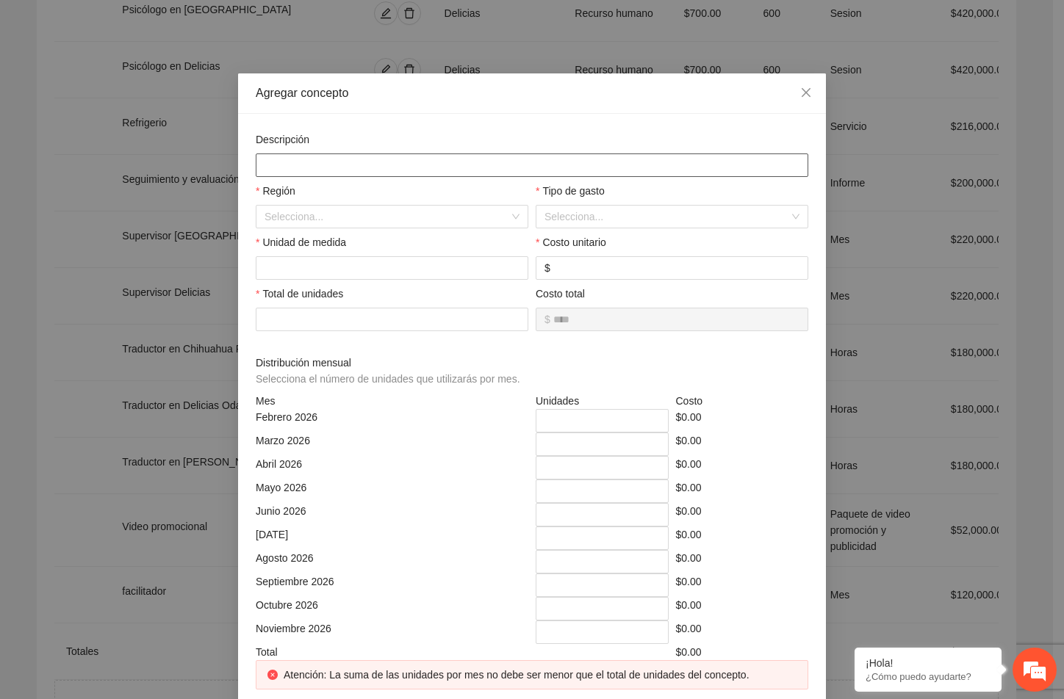
click at [275, 168] on input "text" at bounding box center [532, 166] width 552 height 24
type input "**********"
click at [281, 212] on input "search" at bounding box center [386, 217] width 245 height 22
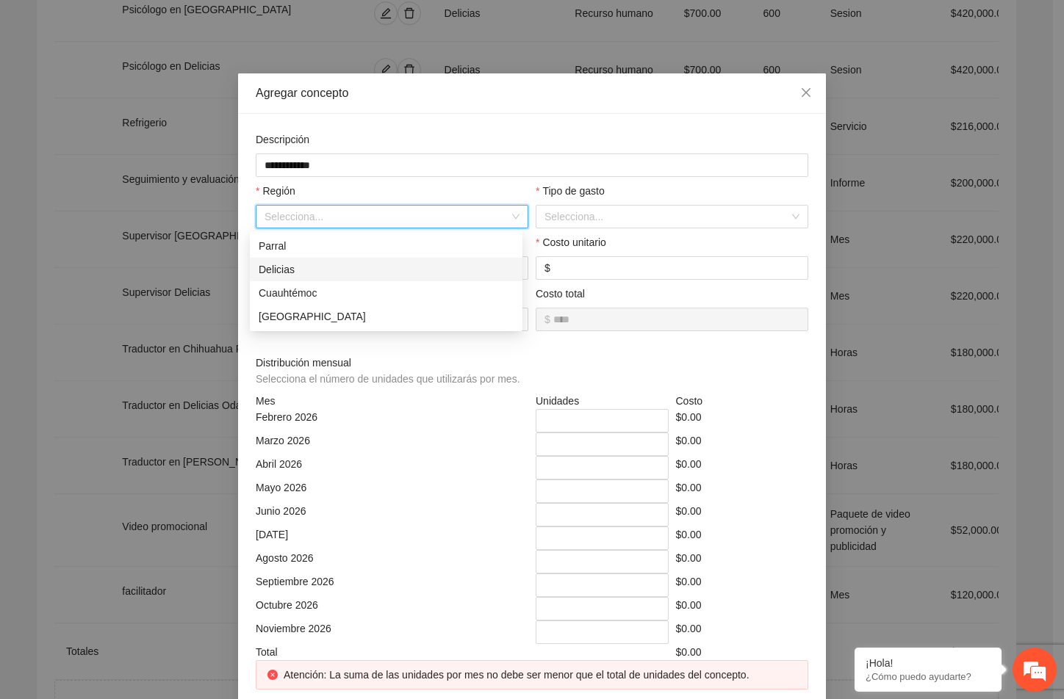
click at [281, 272] on div "Delicias" at bounding box center [386, 269] width 255 height 16
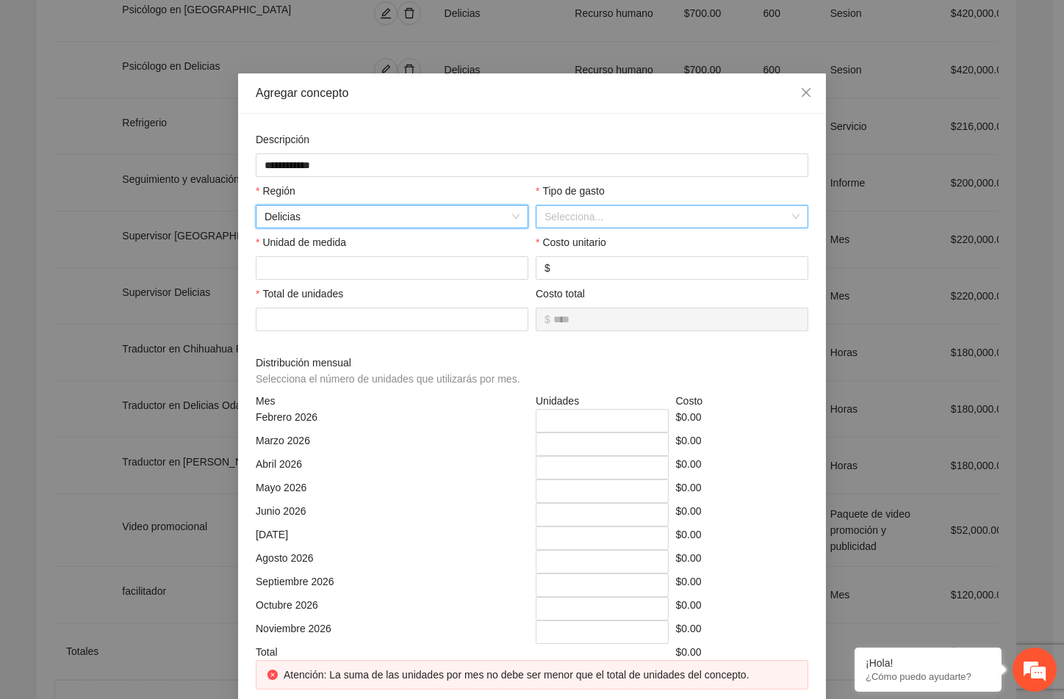
click at [563, 214] on input "search" at bounding box center [666, 217] width 245 height 22
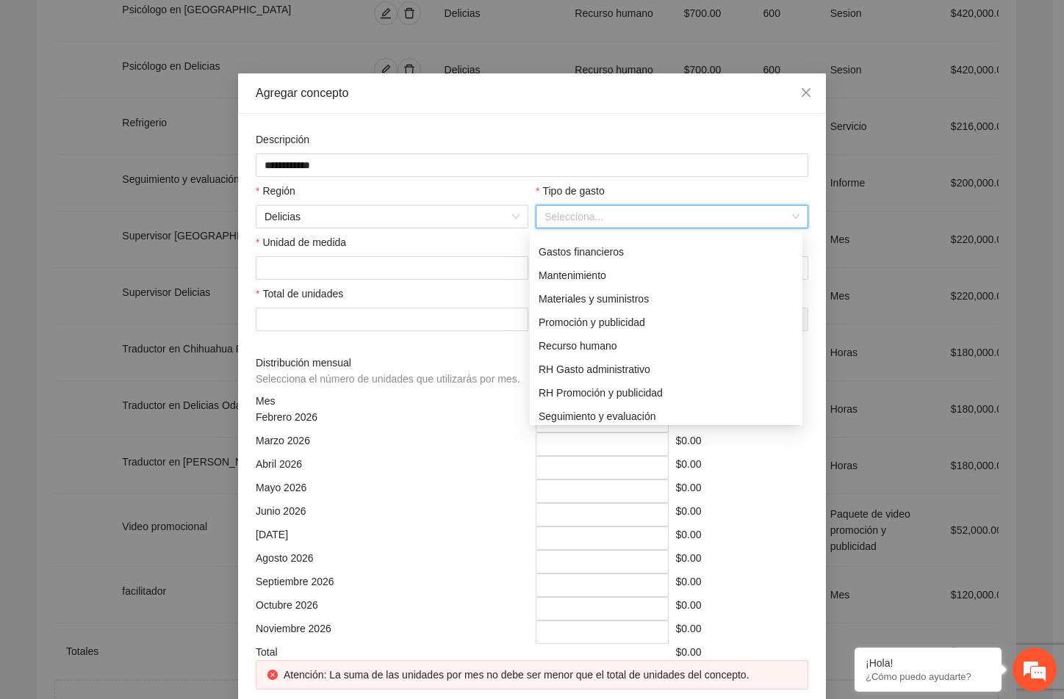
scroll to position [141, 0]
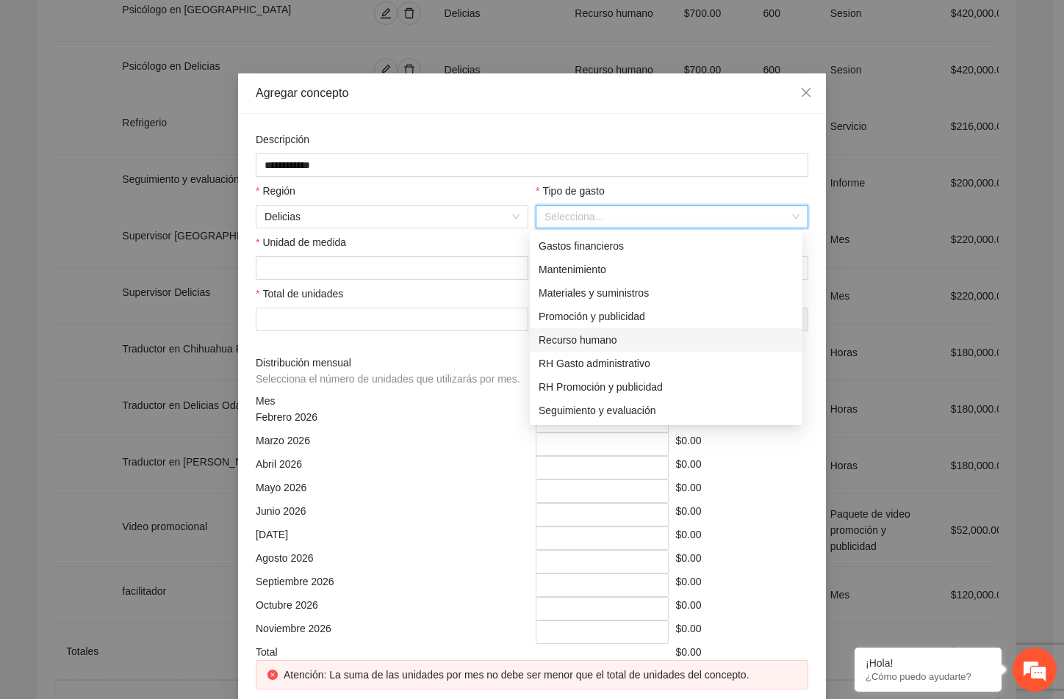
click at [564, 339] on div "Recurso humano" at bounding box center [665, 340] width 255 height 16
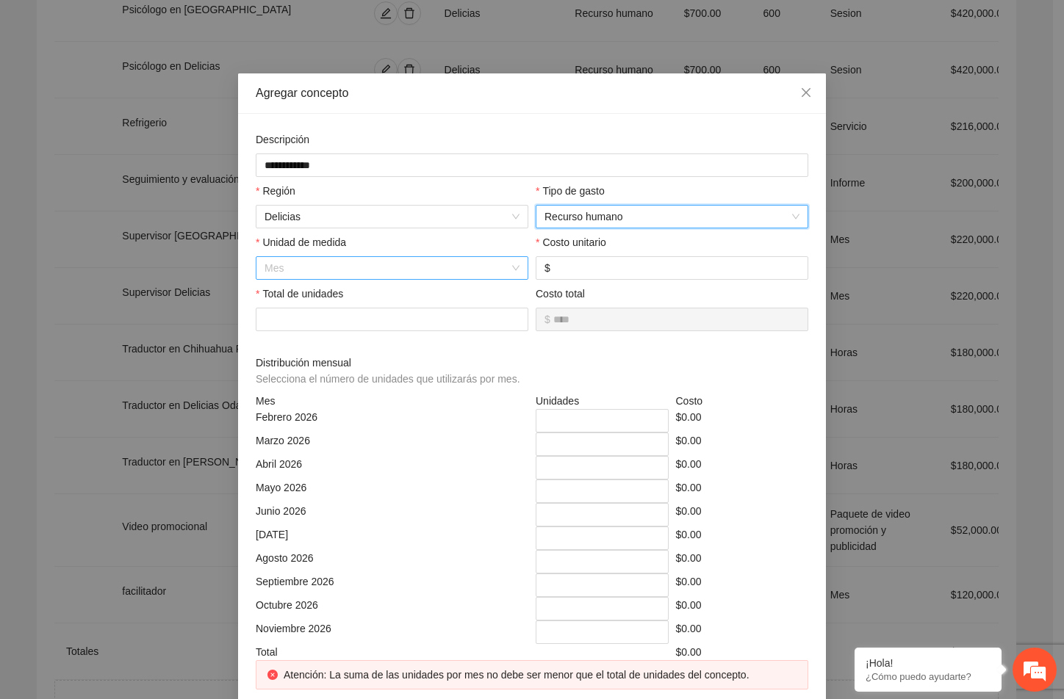
click at [321, 265] on span "Mes" at bounding box center [391, 268] width 255 height 22
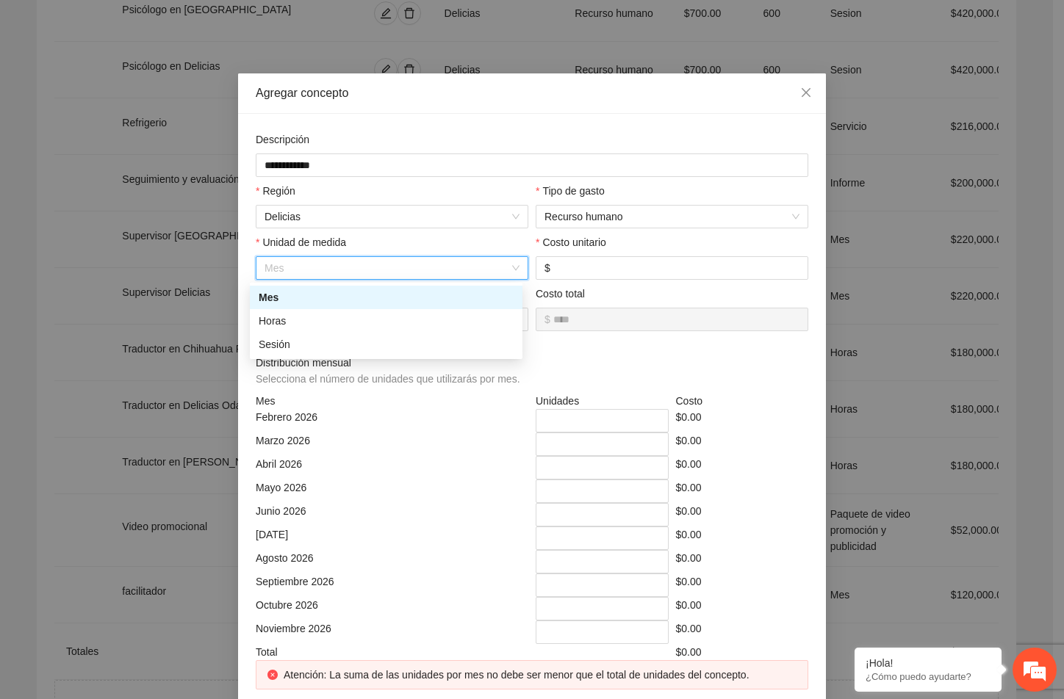
click at [298, 299] on div "Mes" at bounding box center [386, 297] width 255 height 16
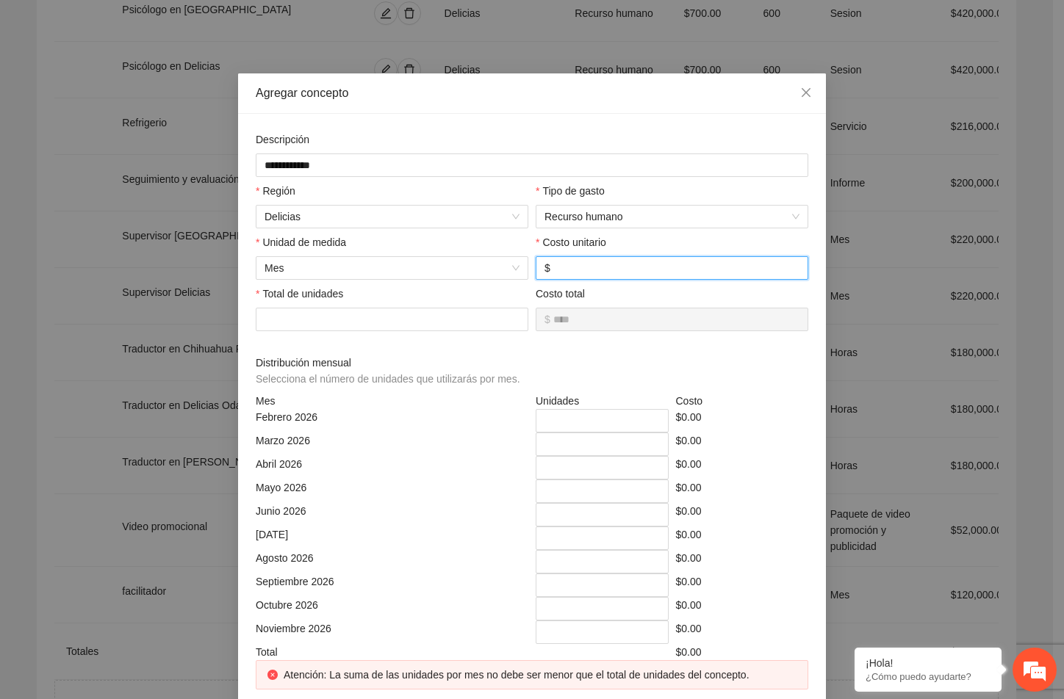
click at [560, 268] on input "number" at bounding box center [676, 268] width 246 height 16
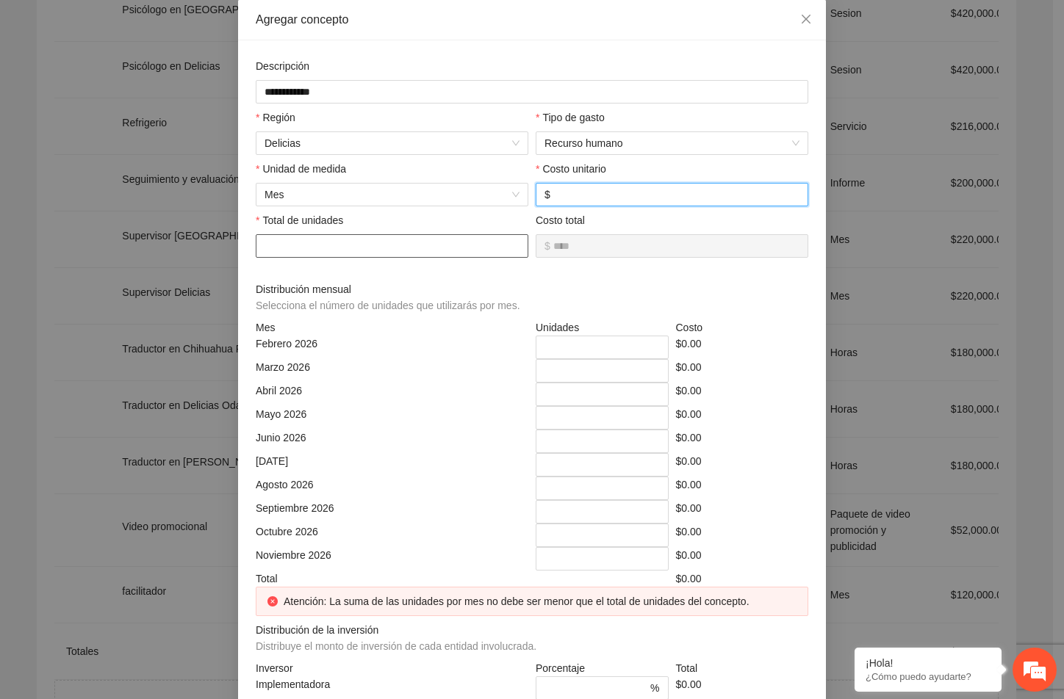
type input "*****"
click at [416, 247] on input "number" at bounding box center [392, 246] width 272 height 24
type input "*"
type input "**********"
type input "**"
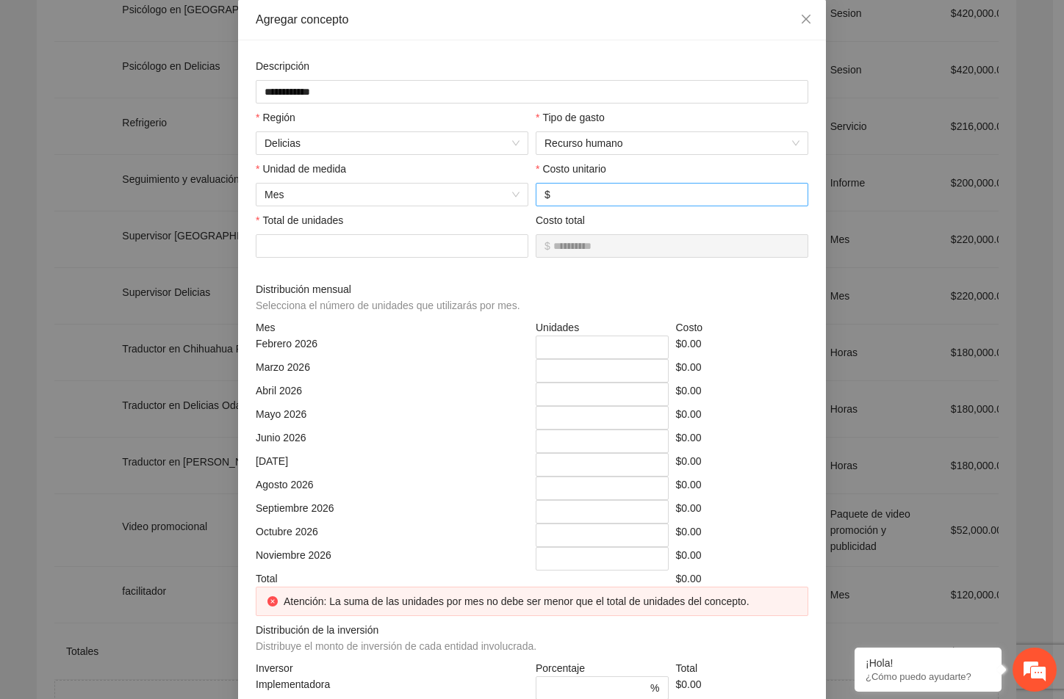
type input "*****"
click at [787, 189] on input "*****" at bounding box center [676, 195] width 246 height 16
type input "**********"
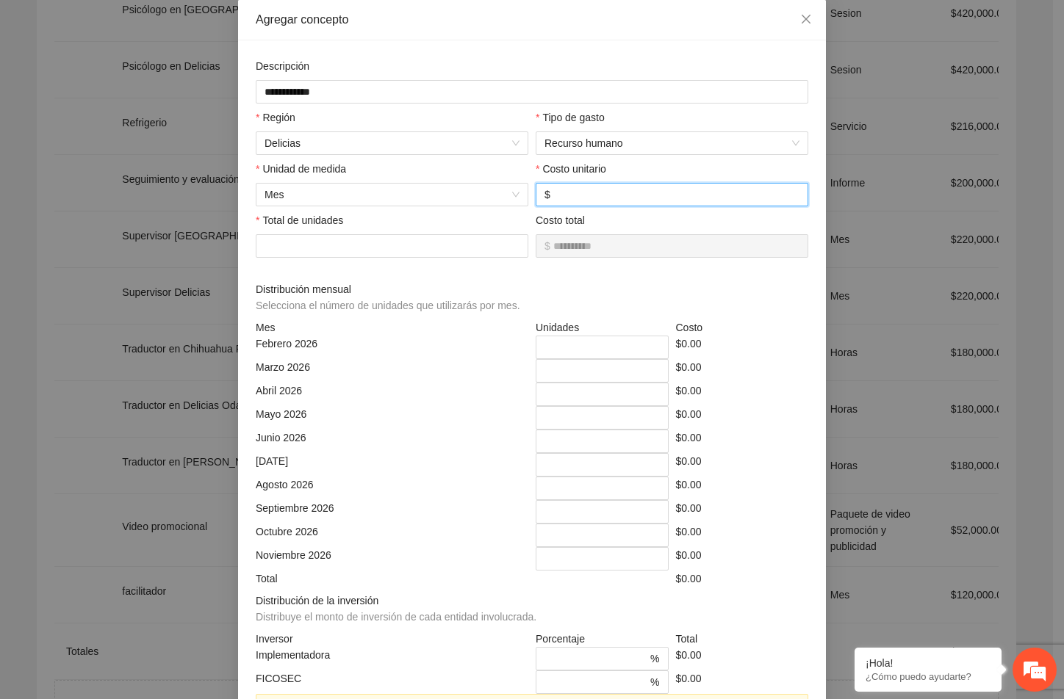
click at [730, 287] on div "Distribución mensual Selecciona el número de unidades que utilizarás por mes." at bounding box center [532, 300] width 552 height 38
type input "*"
click at [646, 344] on input "*" at bounding box center [601, 348] width 133 height 24
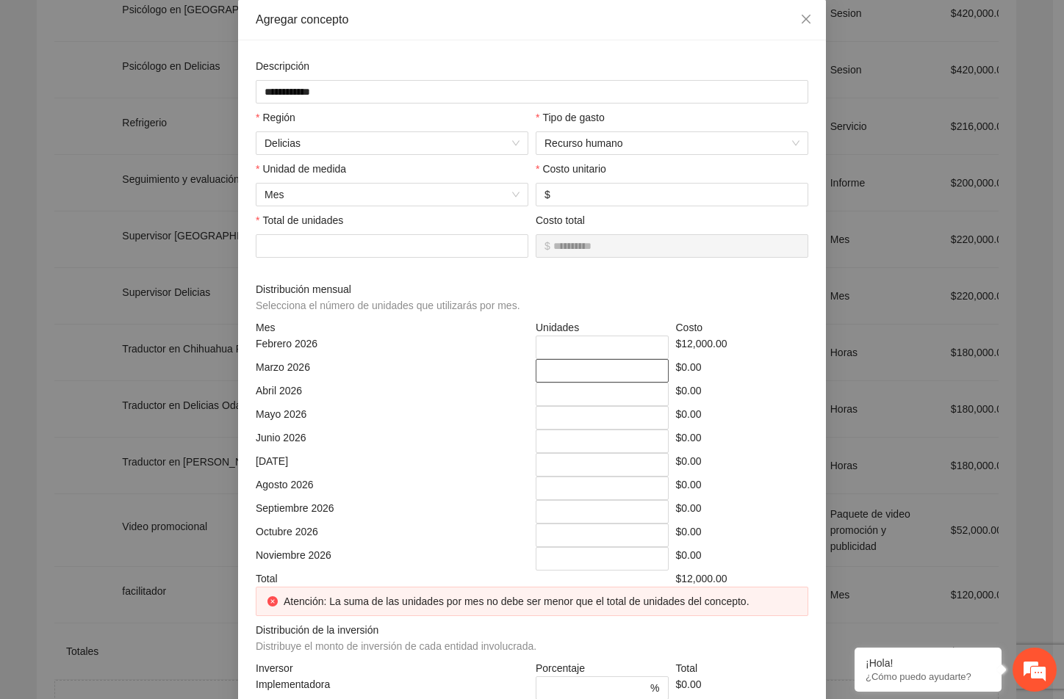
type input "*"
click at [646, 364] on input "*" at bounding box center [601, 371] width 133 height 24
type input "*"
click at [646, 389] on input "*" at bounding box center [601, 395] width 133 height 24
type input "*"
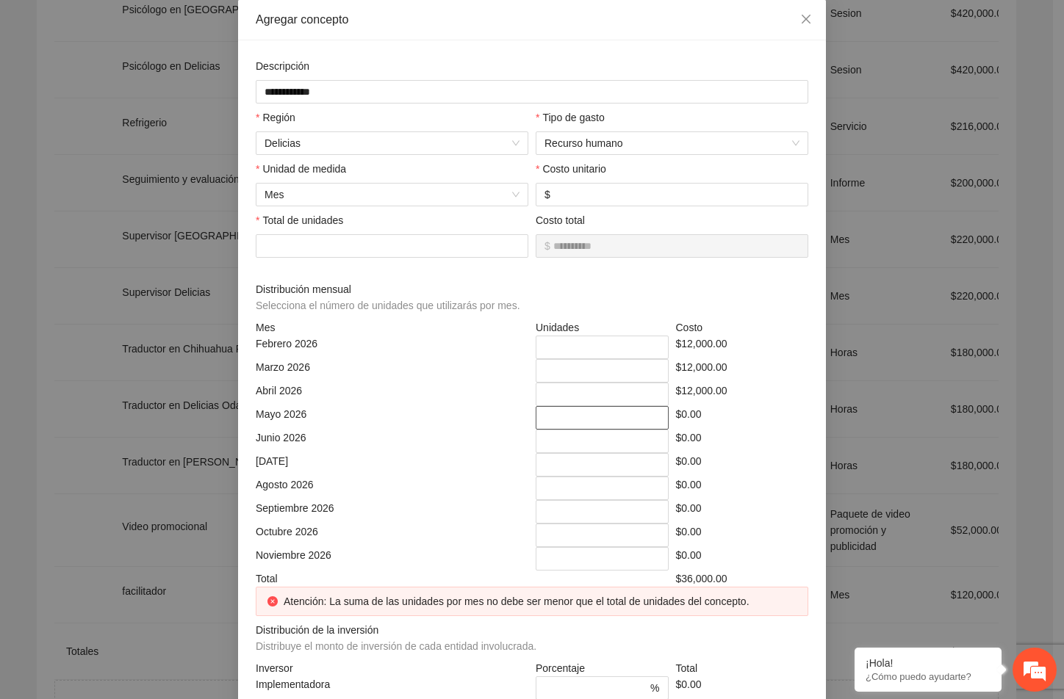
click at [649, 411] on input "*" at bounding box center [601, 418] width 133 height 24
type input "*"
click at [650, 436] on input "*" at bounding box center [601, 442] width 133 height 24
type input "*"
click at [650, 460] on input "*" at bounding box center [601, 465] width 133 height 24
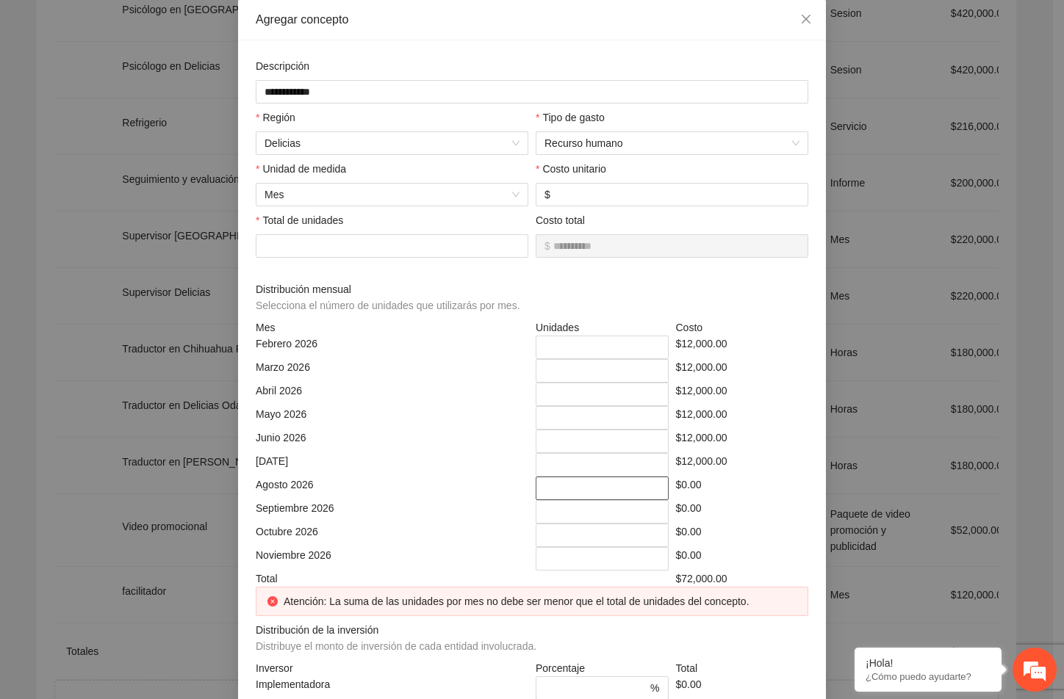
type input "*"
click at [649, 483] on input "*" at bounding box center [601, 489] width 133 height 24
type input "*"
click at [646, 506] on input "*" at bounding box center [601, 512] width 133 height 24
type input "*"
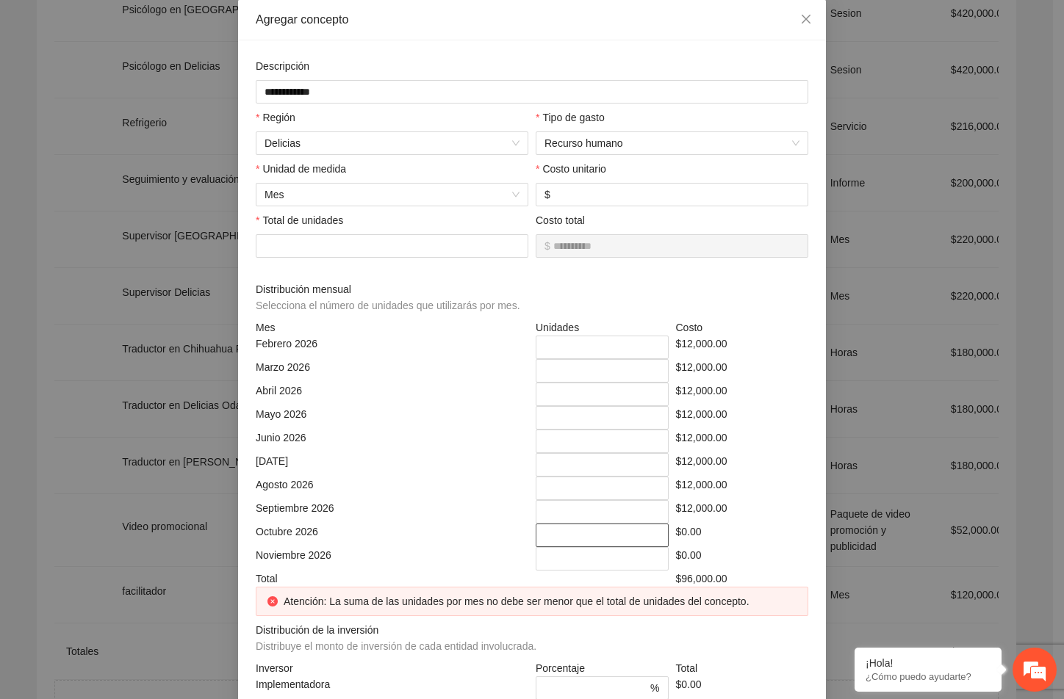
click at [646, 530] on input "*" at bounding box center [601, 536] width 133 height 24
click at [647, 556] on input "*" at bounding box center [601, 559] width 133 height 24
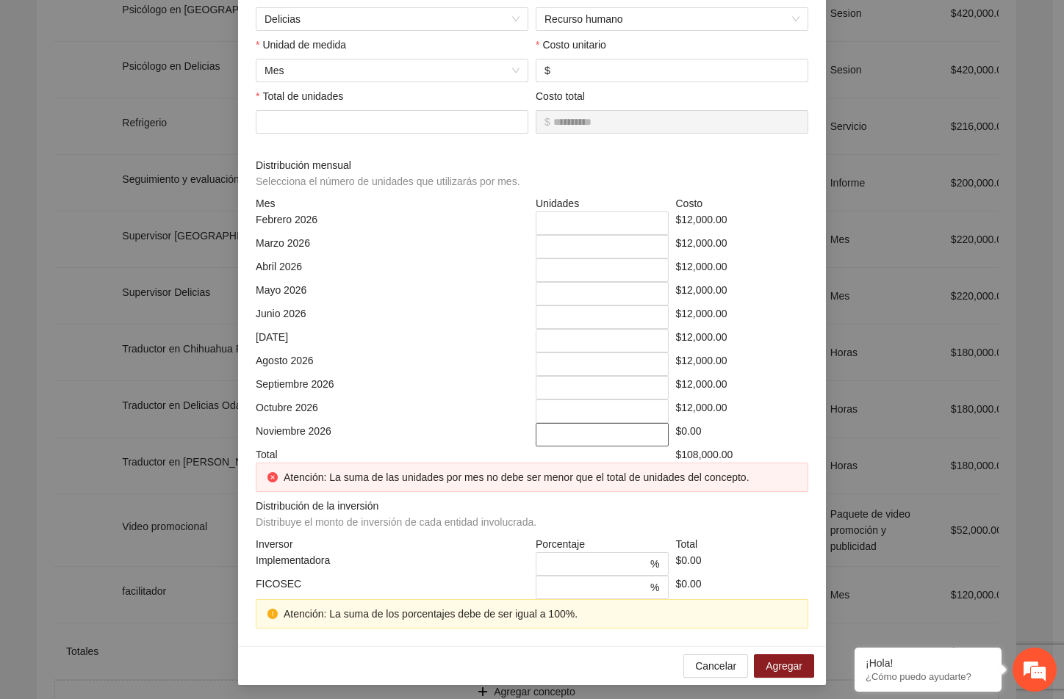
scroll to position [201, 0]
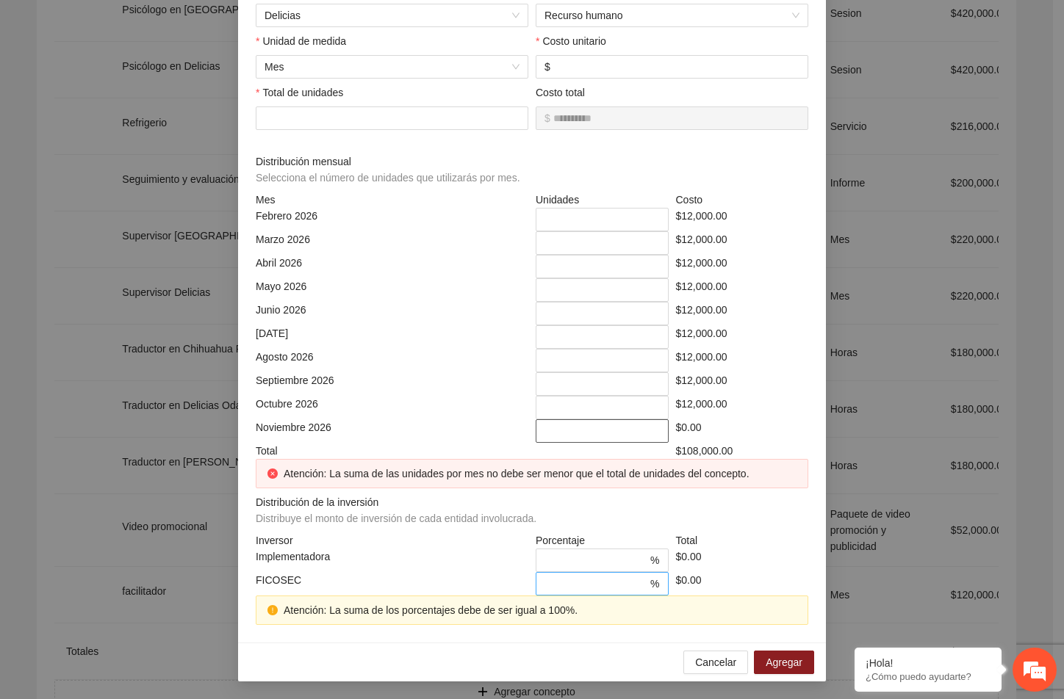
type input "*"
click at [575, 582] on input "*" at bounding box center [595, 584] width 103 height 16
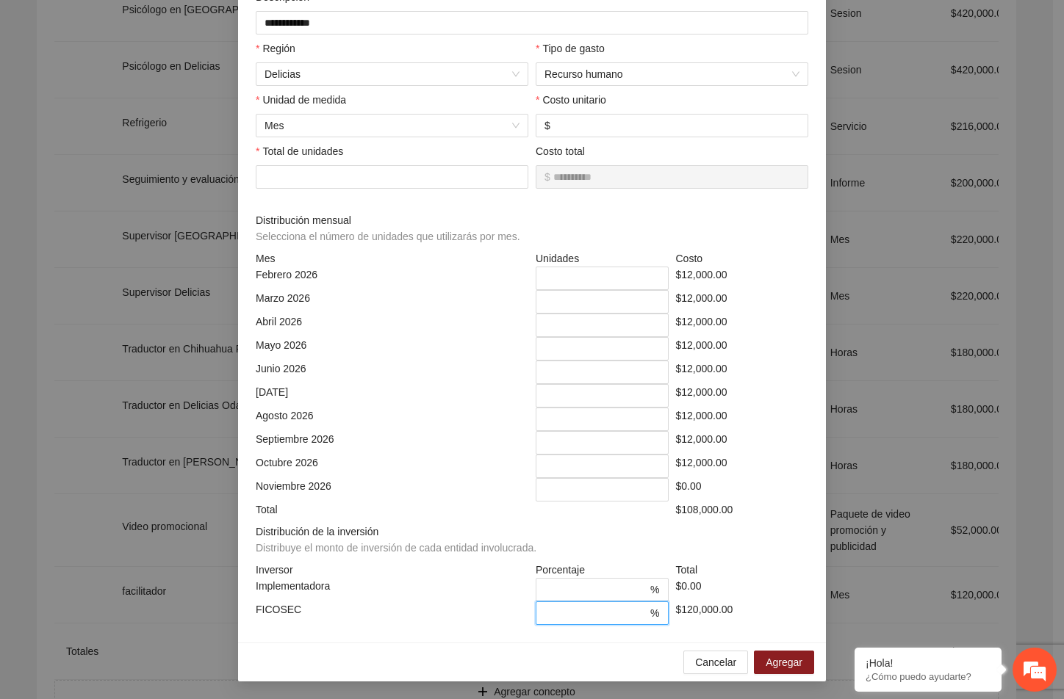
scroll to position [142, 0]
type input "***"
click at [765, 660] on span "Agregar" at bounding box center [783, 662] width 37 height 16
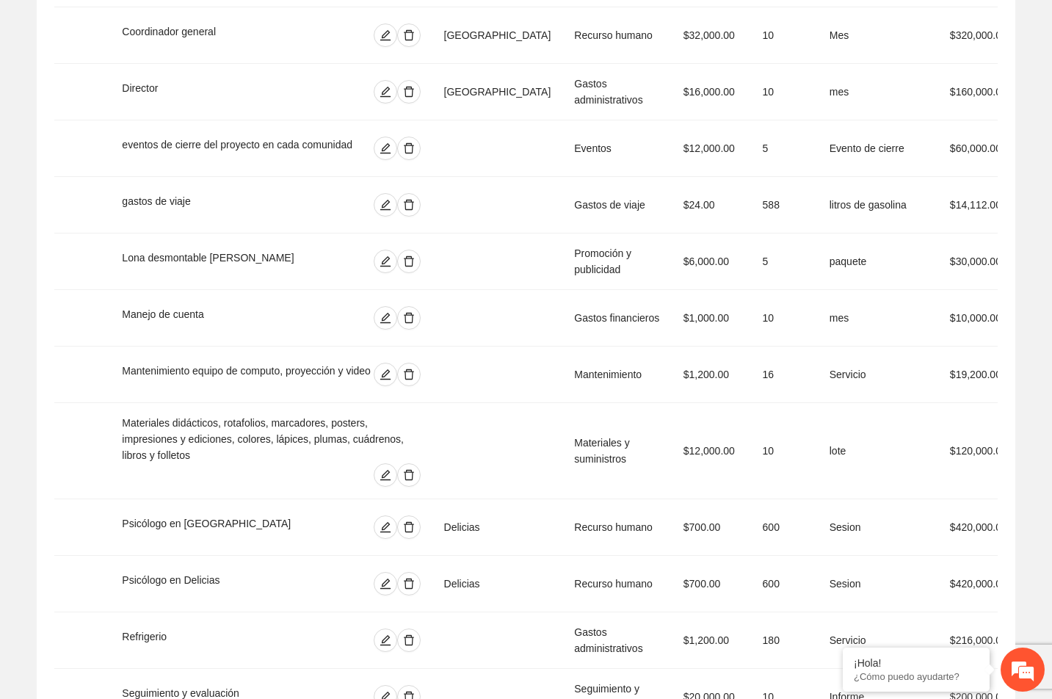
scroll to position [0, 0]
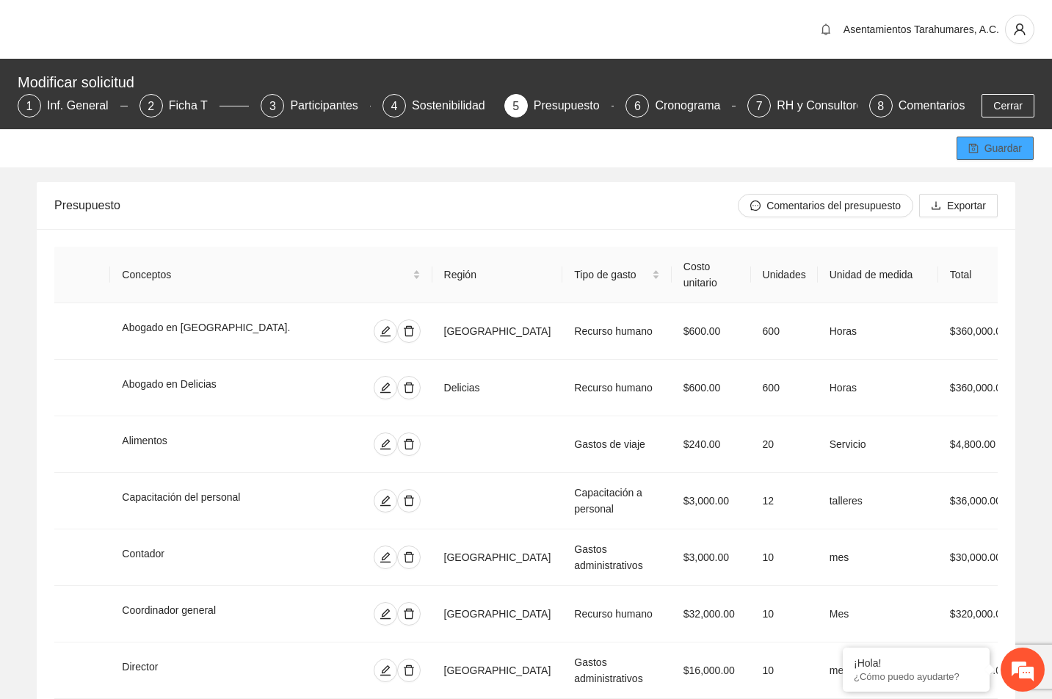
click at [999, 148] on span "Guardar" at bounding box center [1003, 148] width 37 height 16
click at [1000, 148] on span "Guardar" at bounding box center [1003, 148] width 37 height 16
click at [811, 109] on div "RH y Consultores" at bounding box center [829, 106] width 104 height 24
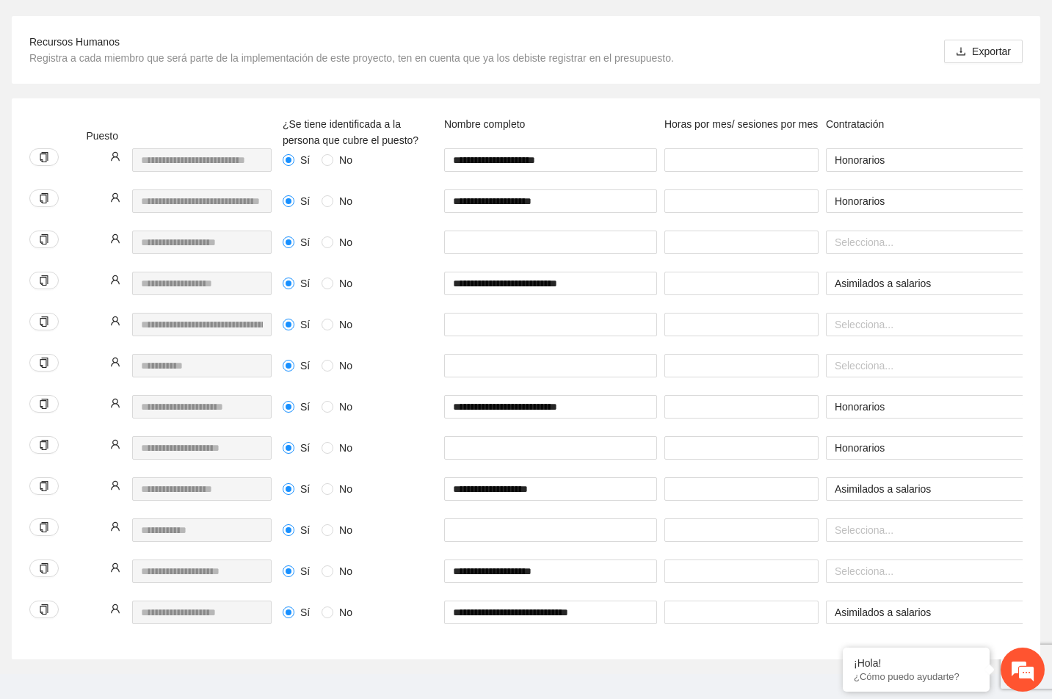
scroll to position [254, 0]
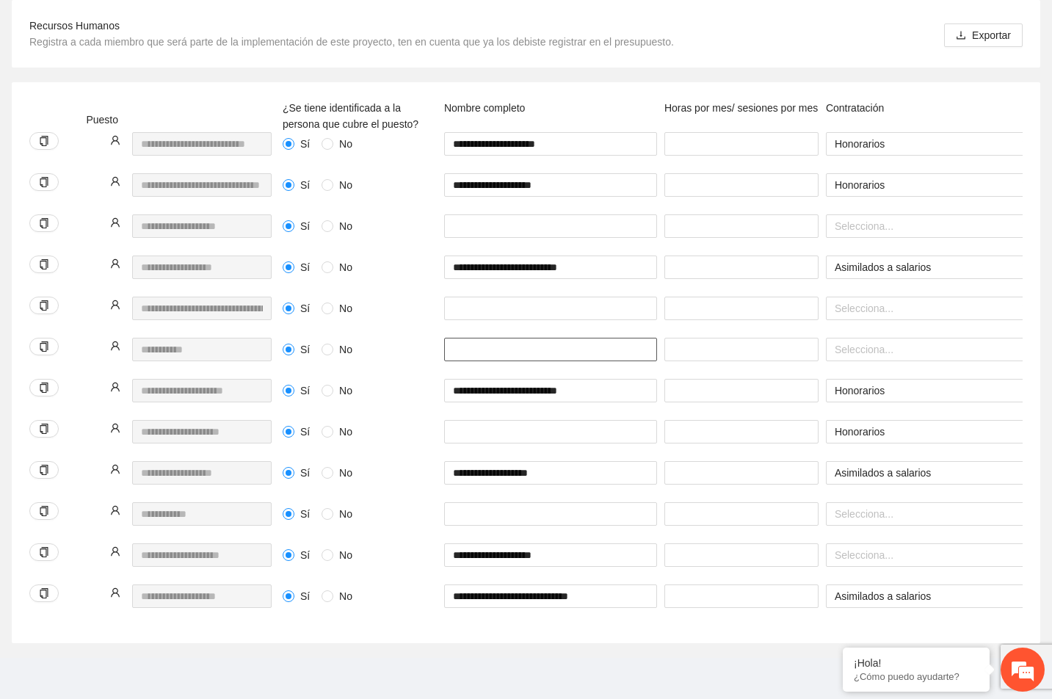
click at [459, 341] on input "text" at bounding box center [550, 350] width 213 height 24
type input "**********"
click at [471, 502] on input "text" at bounding box center [550, 514] width 213 height 24
type input "**********"
click at [610, 585] on input "**********" at bounding box center [550, 597] width 213 height 24
